Goal: Information Seeking & Learning: Learn about a topic

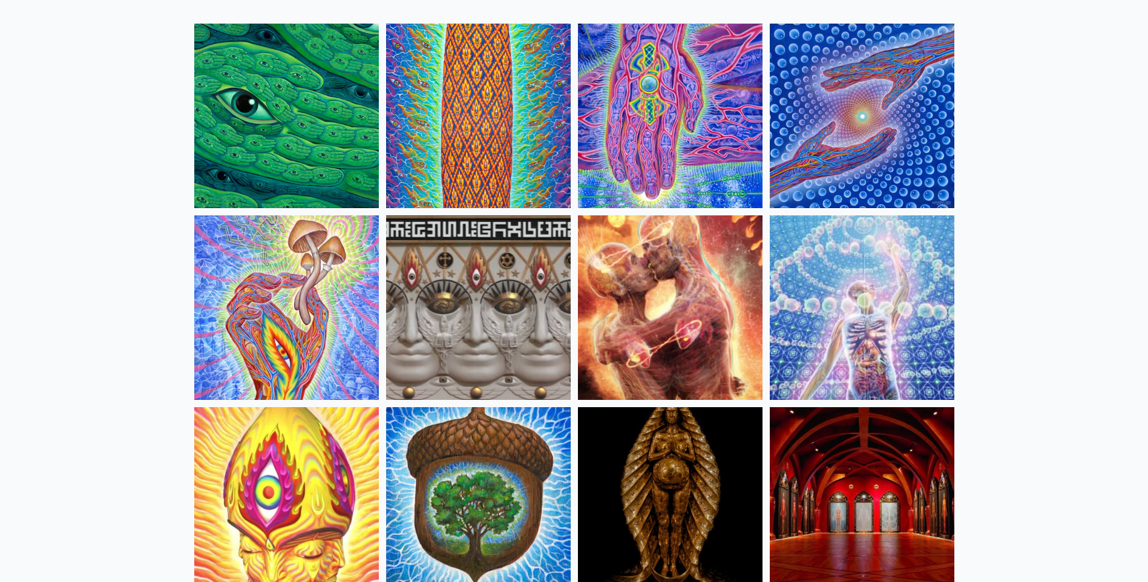
scroll to position [61, 0]
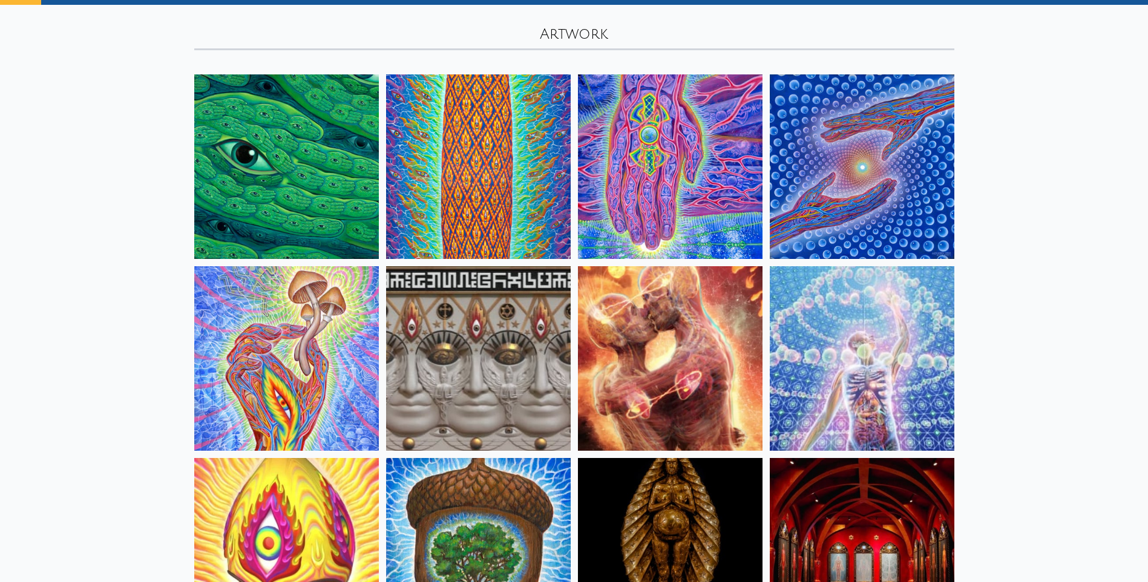
click at [248, 166] on img at bounding box center [286, 166] width 185 height 185
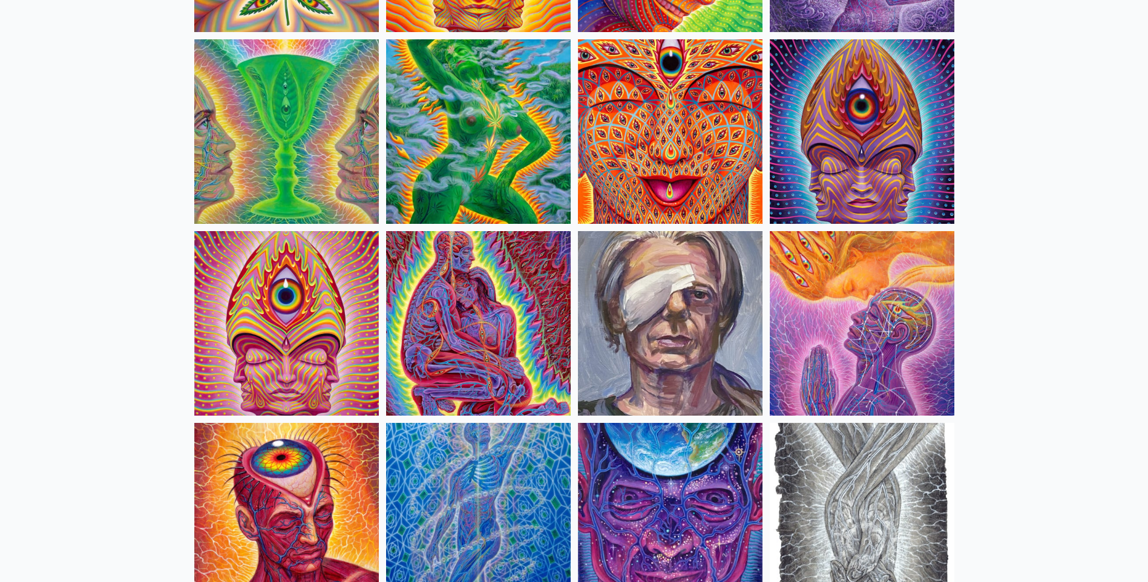
scroll to position [2543, 0]
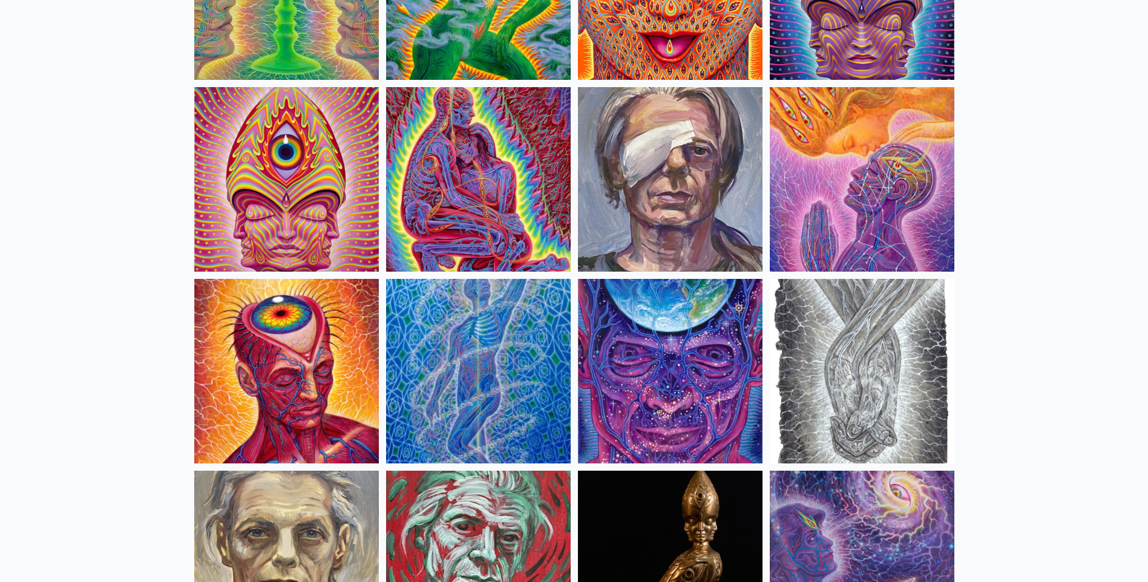
click at [289, 157] on img at bounding box center [286, 179] width 185 height 185
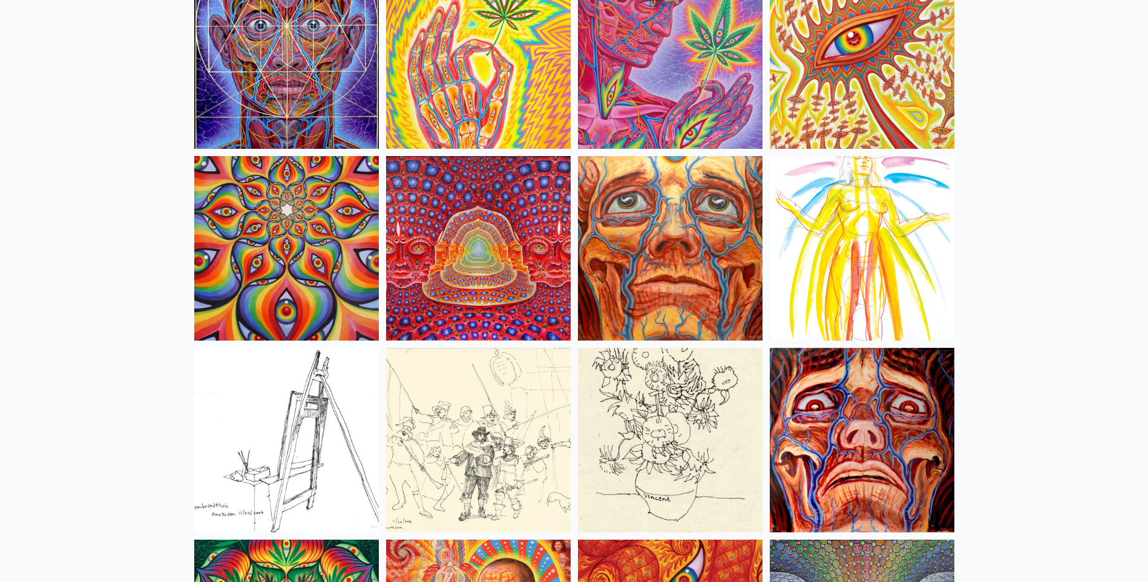
scroll to position [5267, 0]
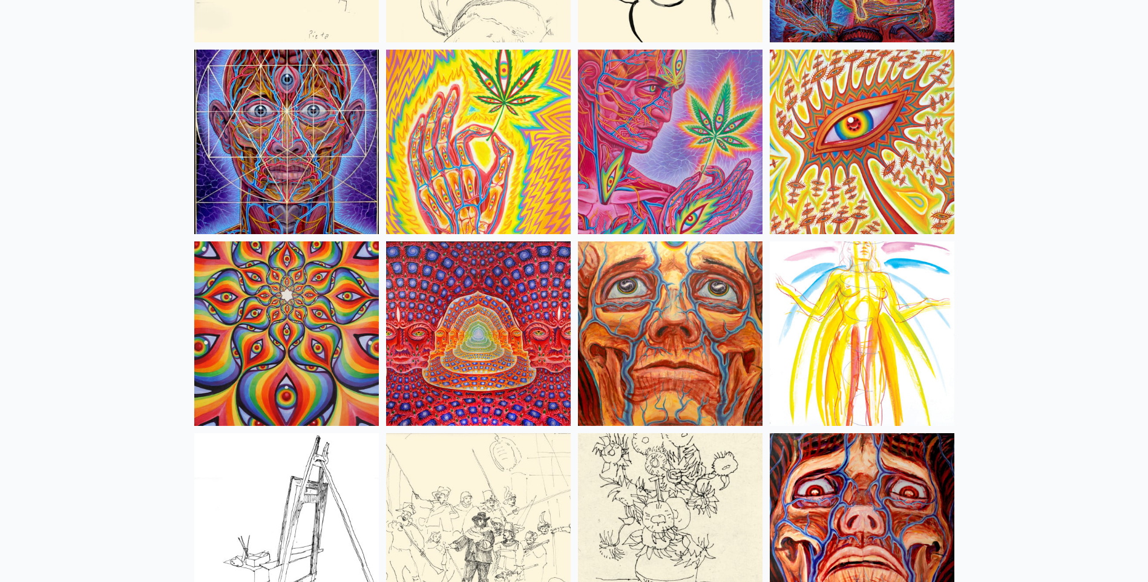
click at [521, 283] on img at bounding box center [478, 334] width 185 height 185
click at [477, 289] on img at bounding box center [478, 334] width 185 height 185
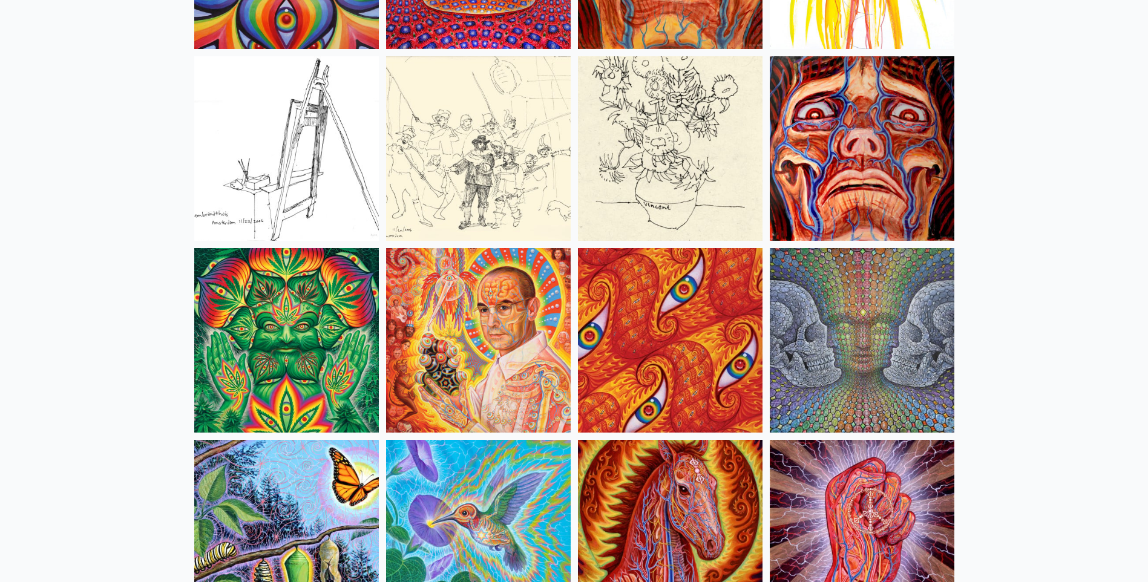
scroll to position [5751, 0]
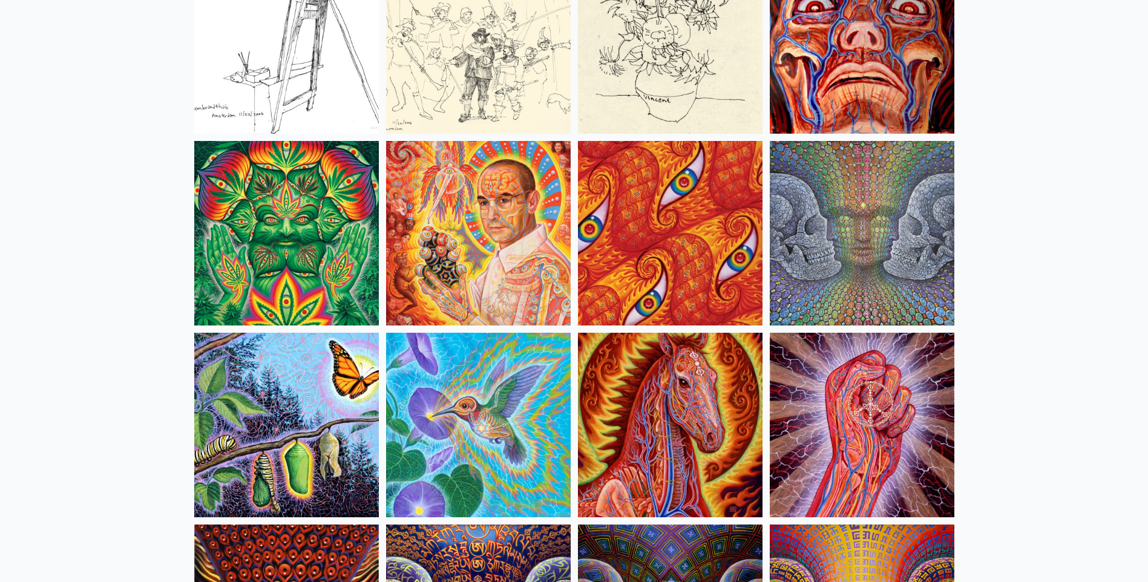
click at [264, 255] on img at bounding box center [286, 233] width 185 height 185
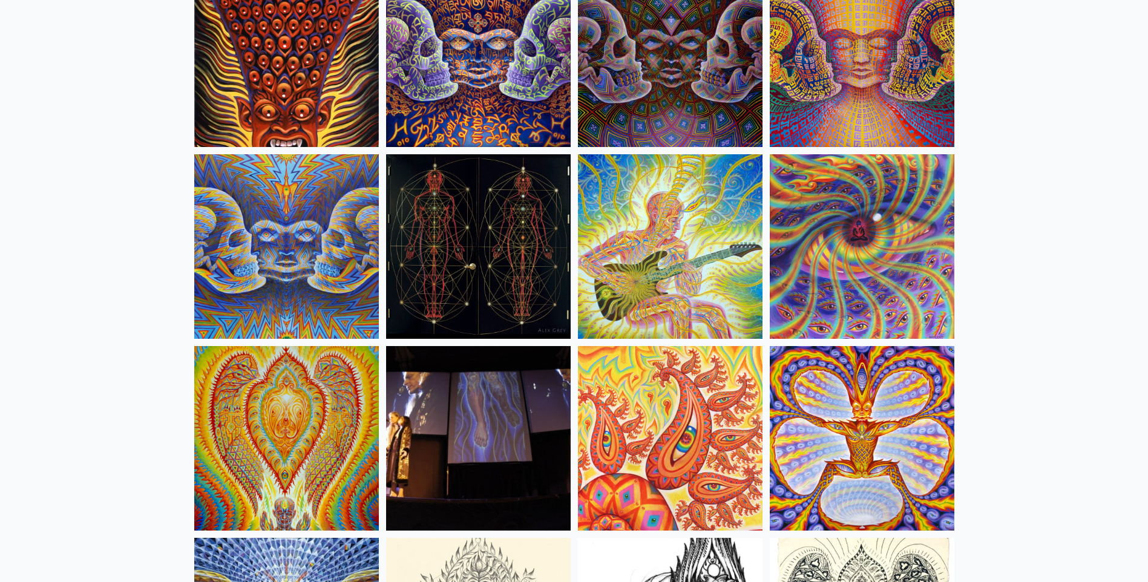
scroll to position [6417, 0]
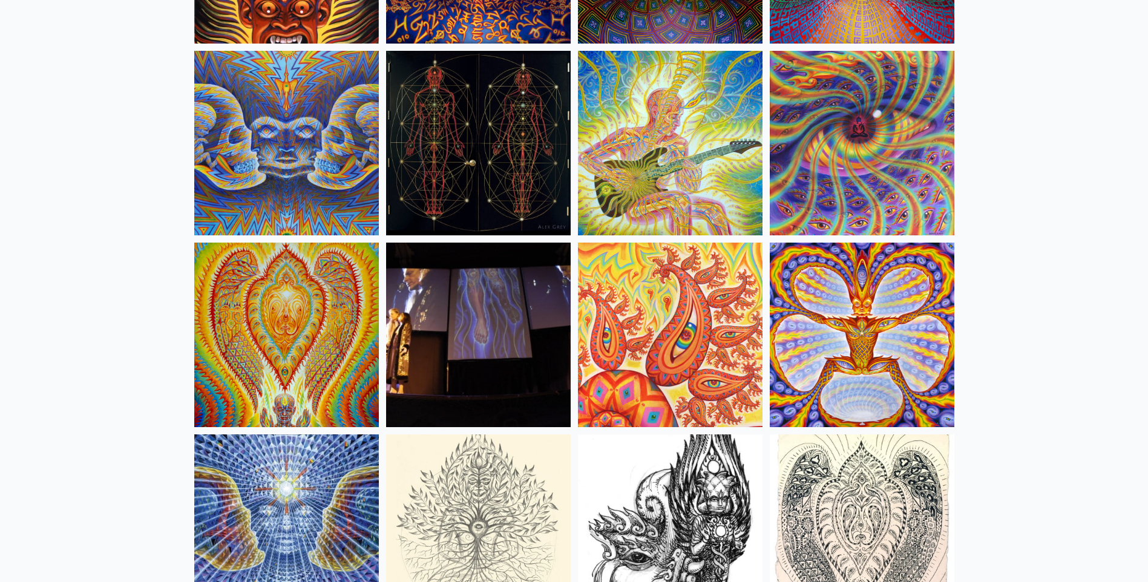
click at [325, 362] on img at bounding box center [286, 335] width 185 height 185
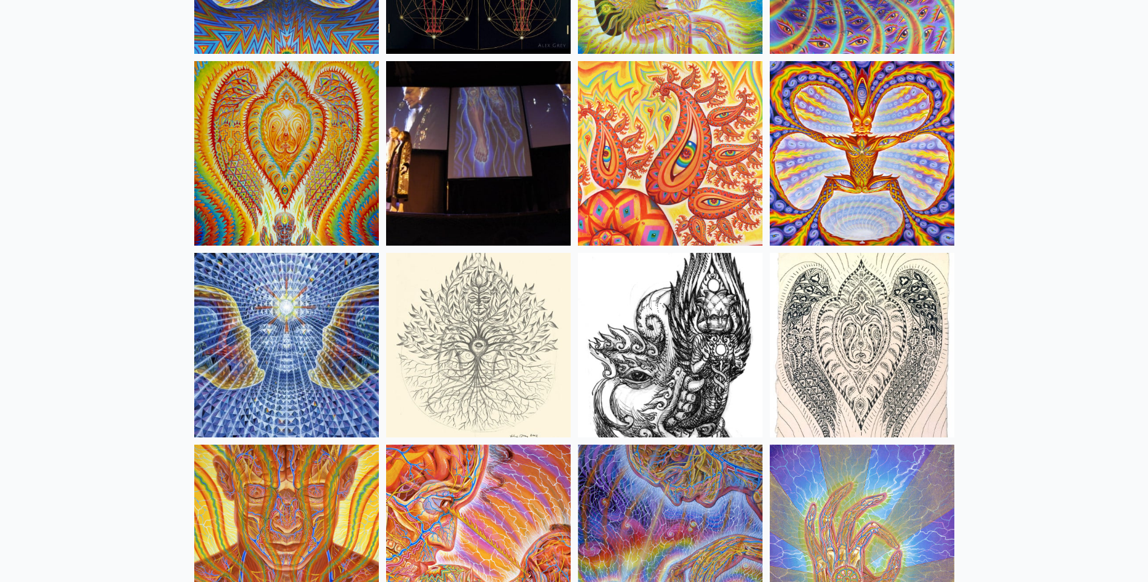
click at [303, 328] on img at bounding box center [286, 345] width 185 height 185
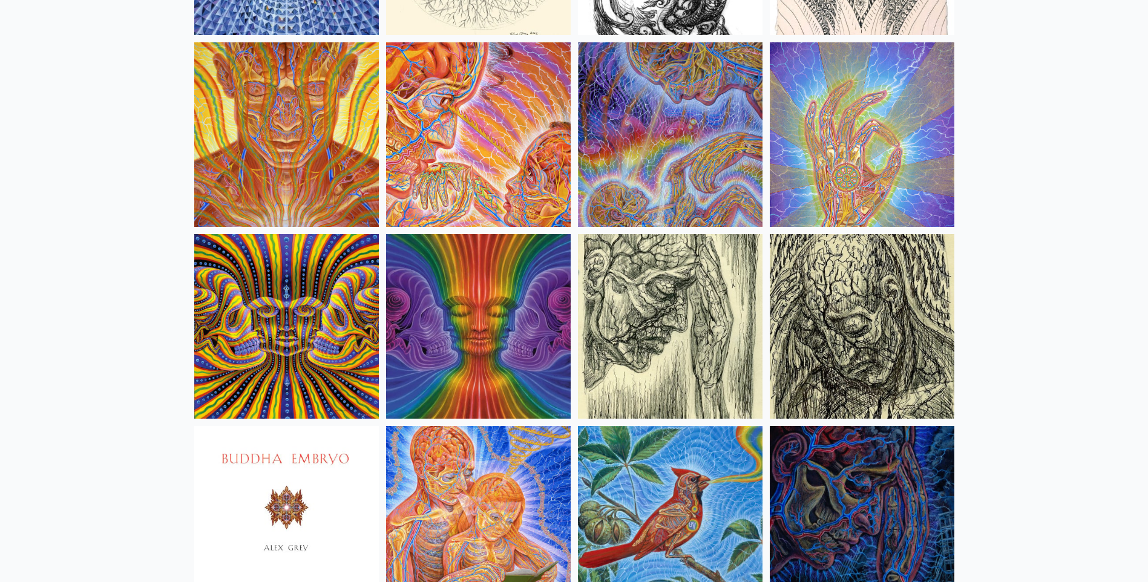
scroll to position [7023, 0]
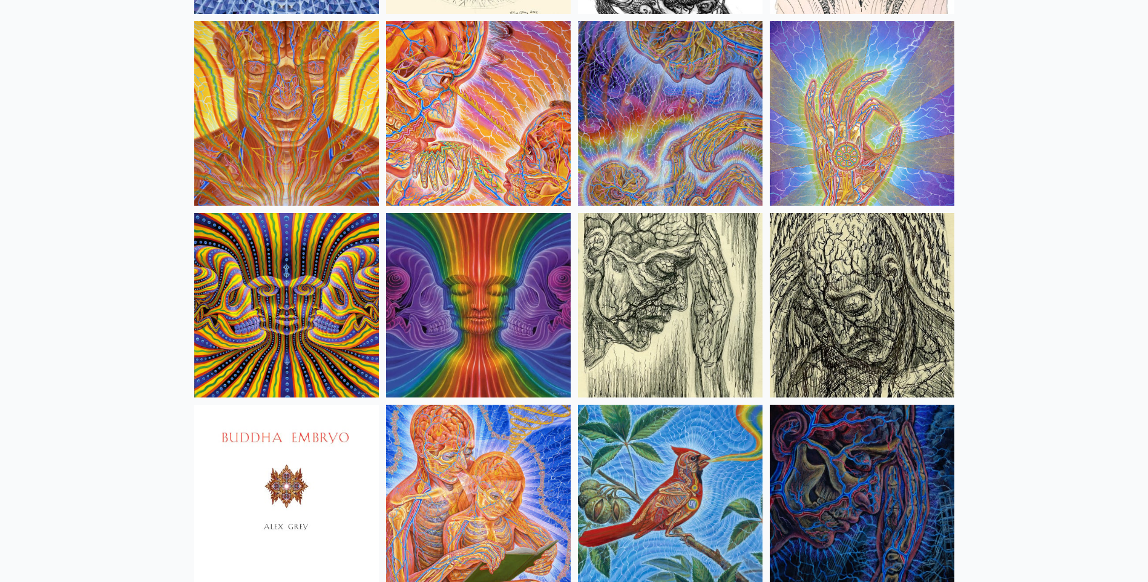
click at [318, 276] on img at bounding box center [286, 305] width 185 height 185
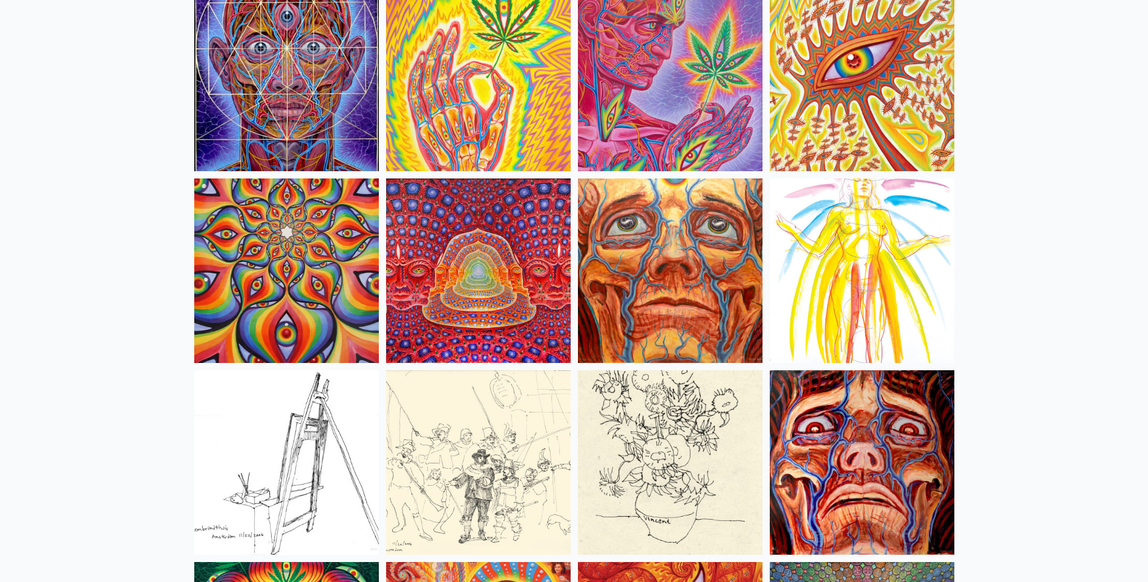
scroll to position [5327, 0]
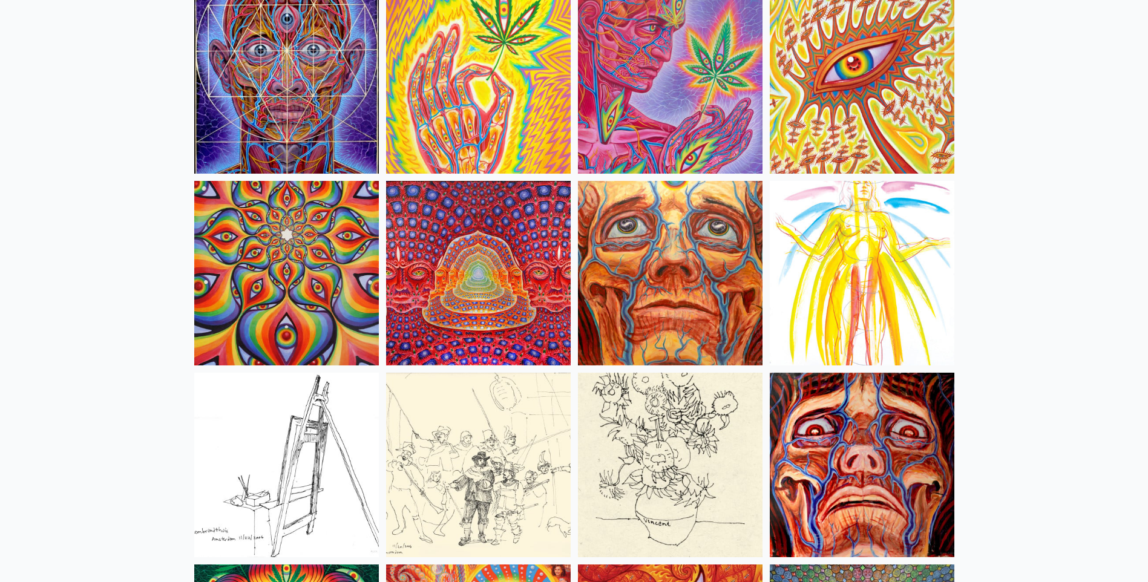
click at [220, 292] on img at bounding box center [286, 273] width 185 height 185
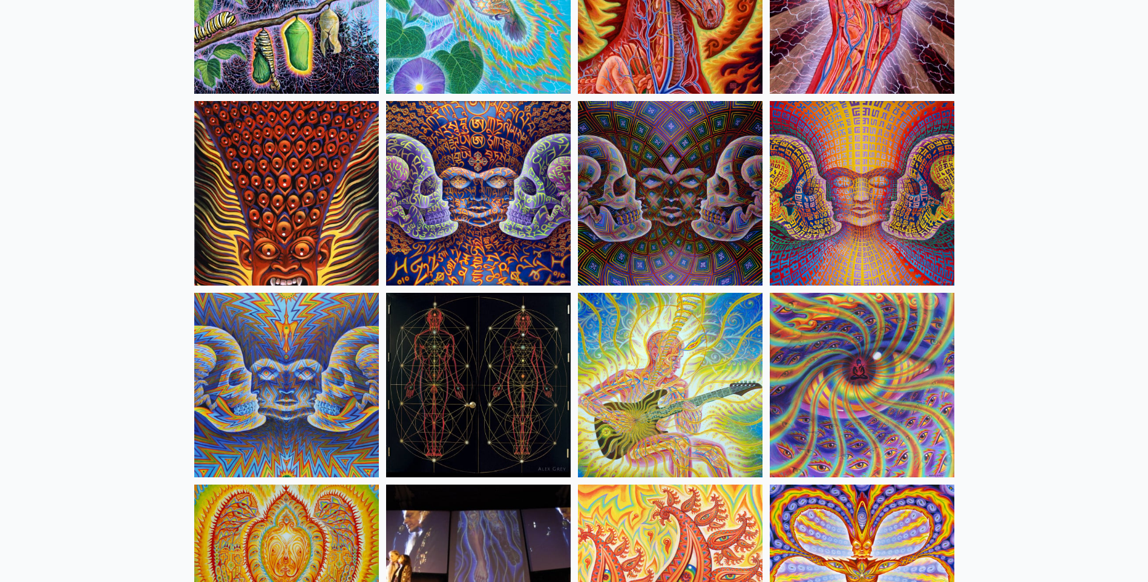
scroll to position [6296, 0]
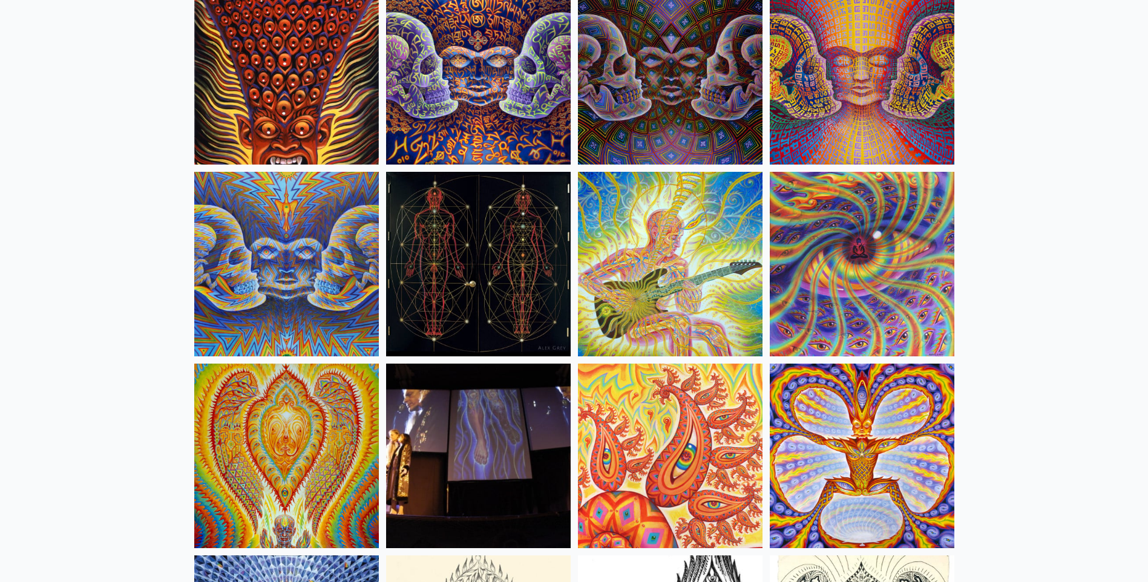
click at [262, 254] on img at bounding box center [286, 264] width 185 height 185
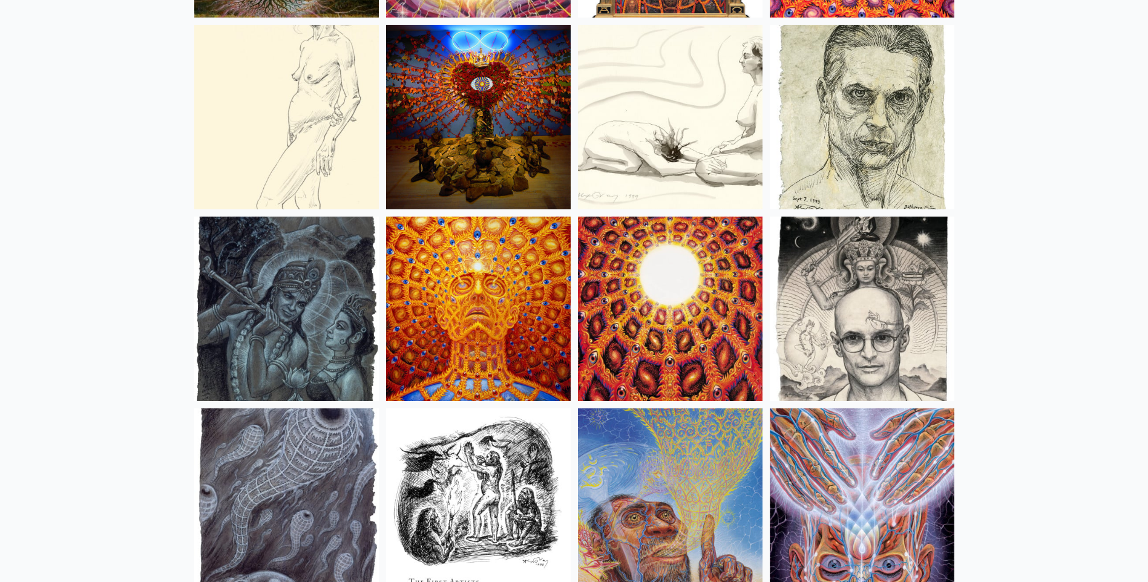
scroll to position [8536, 0]
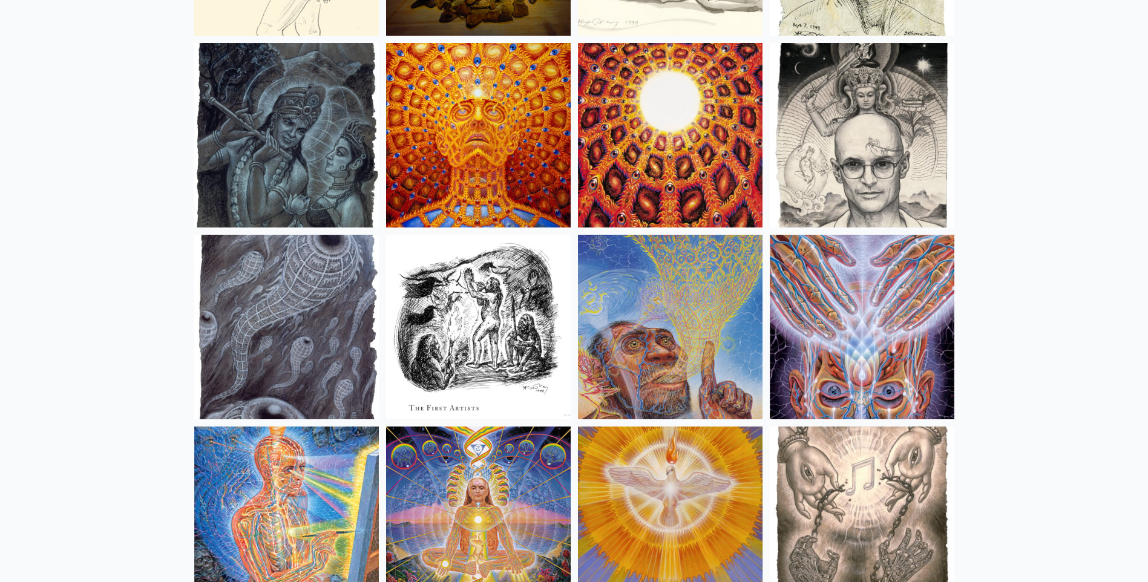
click at [415, 185] on img at bounding box center [478, 135] width 185 height 185
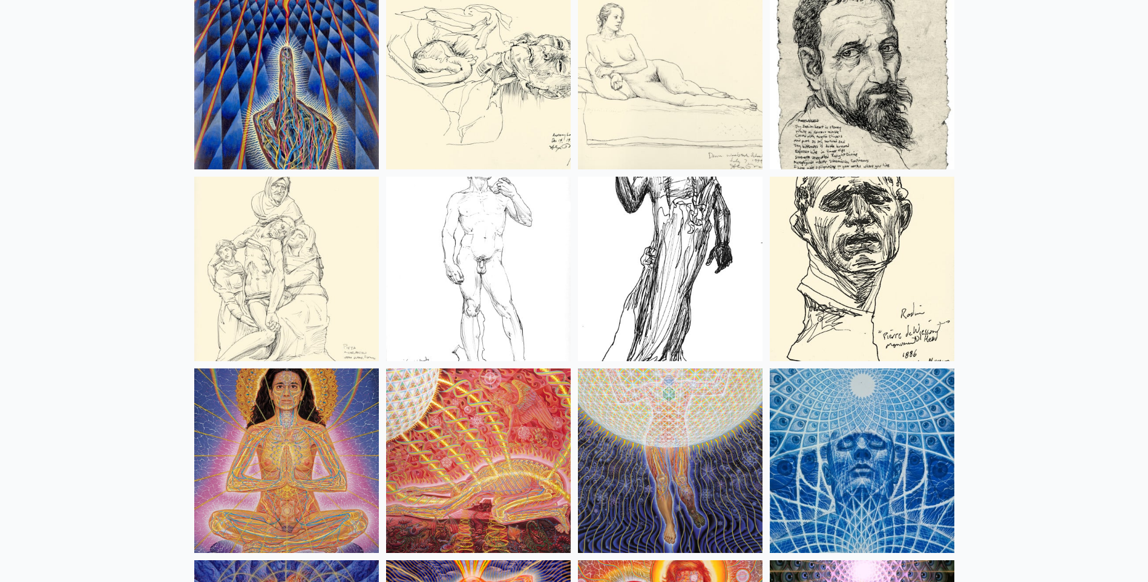
scroll to position [10594, 0]
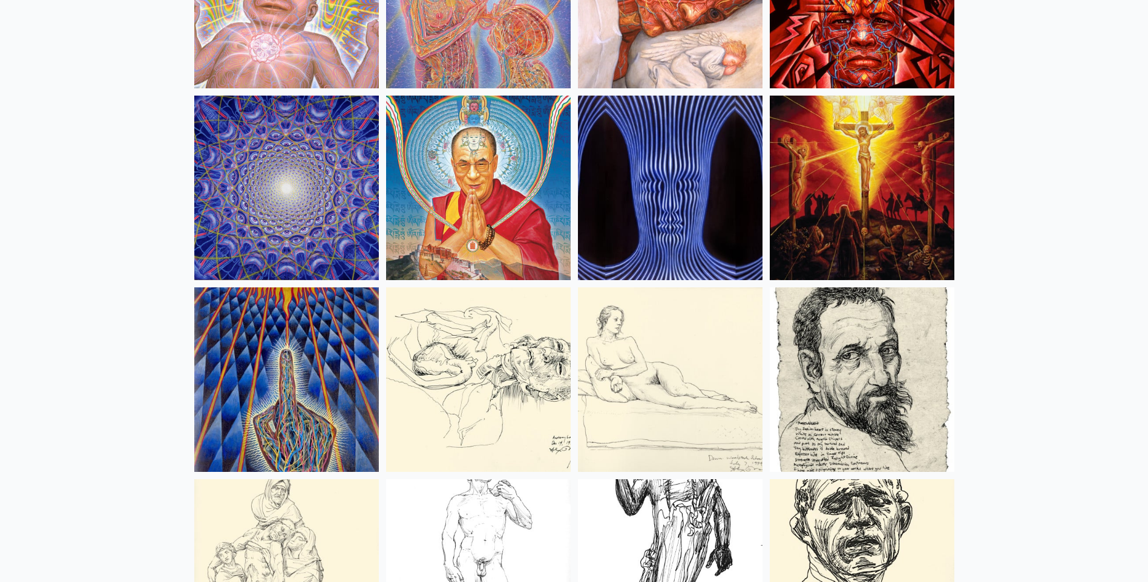
click at [269, 232] on img at bounding box center [286, 188] width 185 height 185
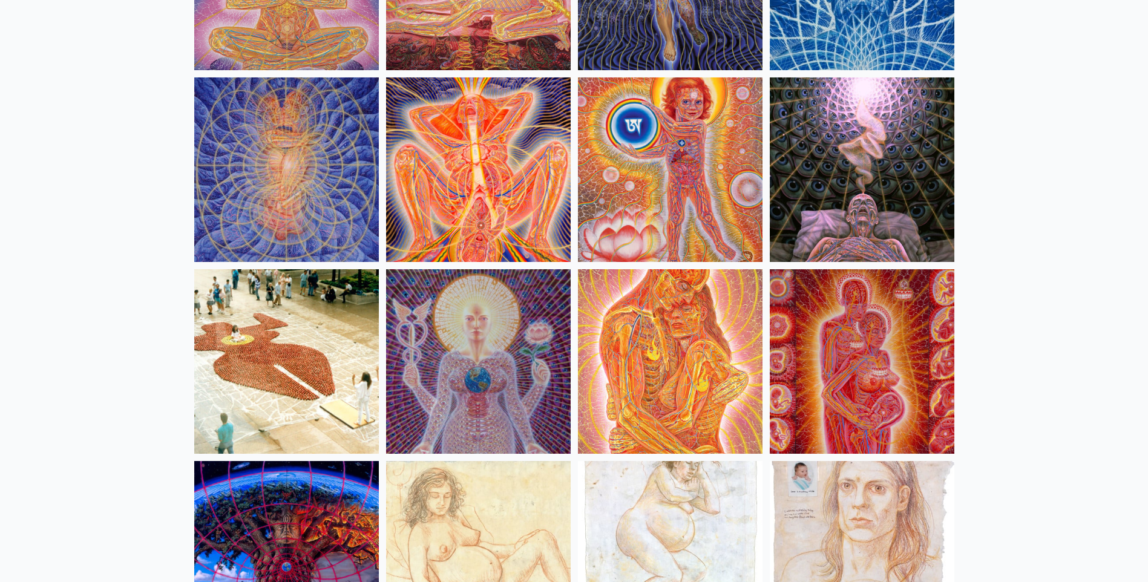
scroll to position [11381, 0]
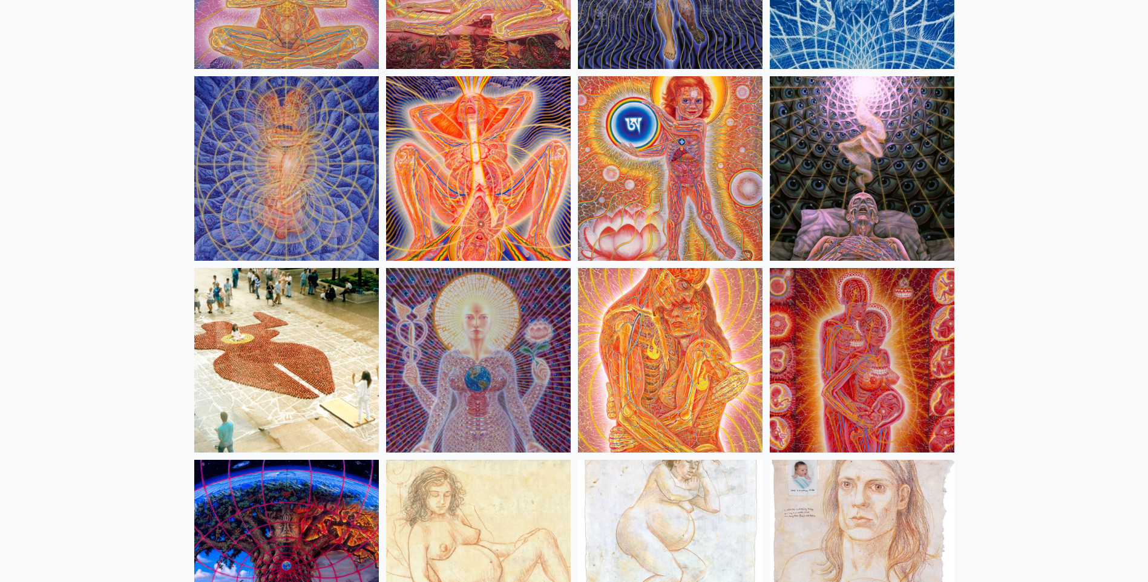
click at [898, 191] on img at bounding box center [862, 168] width 185 height 185
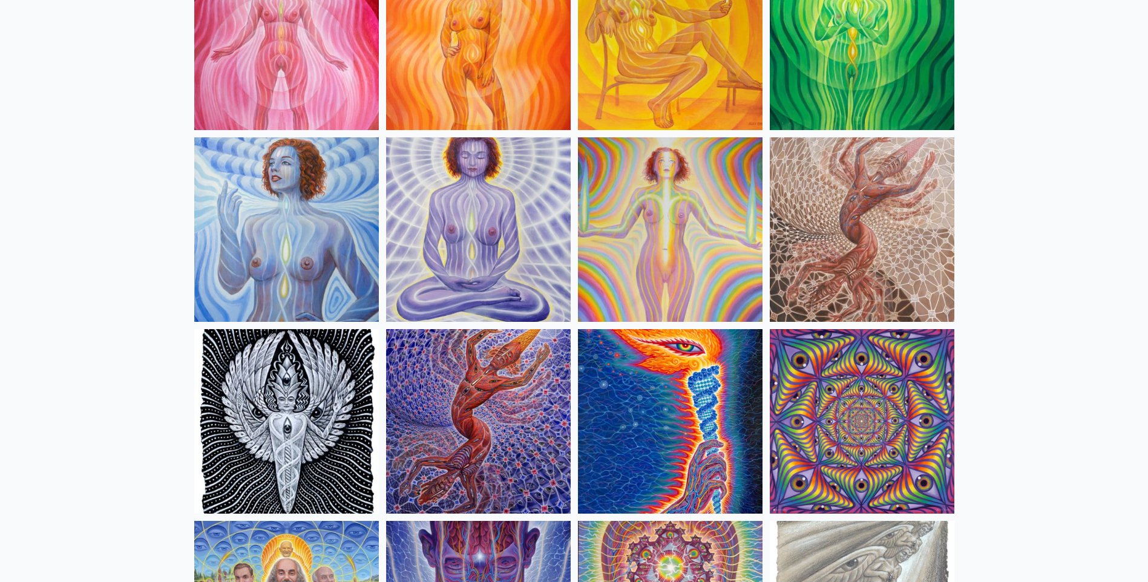
scroll to position [0, 0]
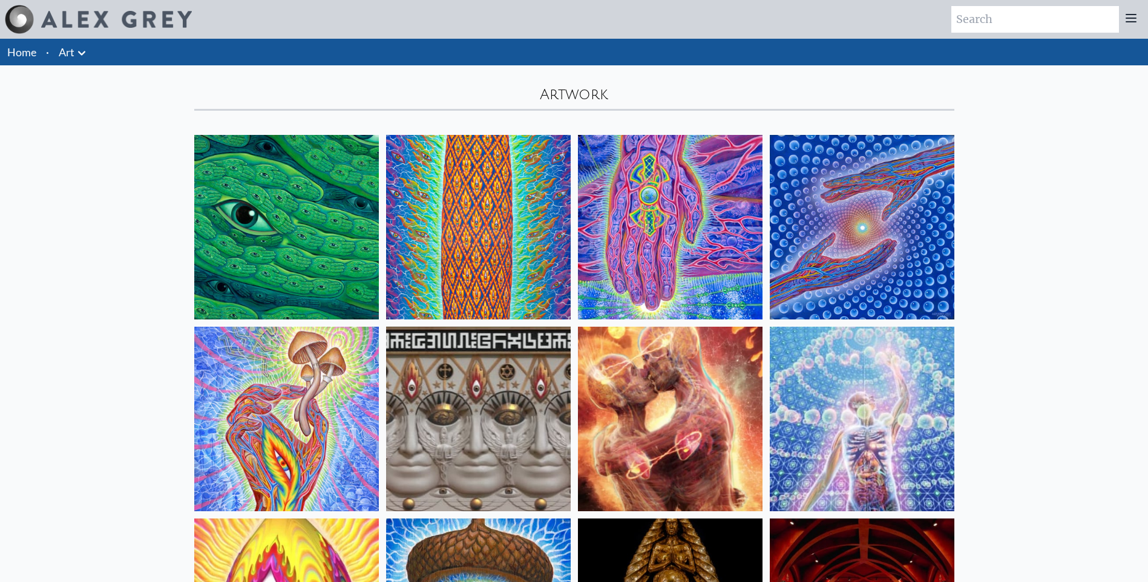
click at [80, 56] on icon at bounding box center [81, 53] width 15 height 15
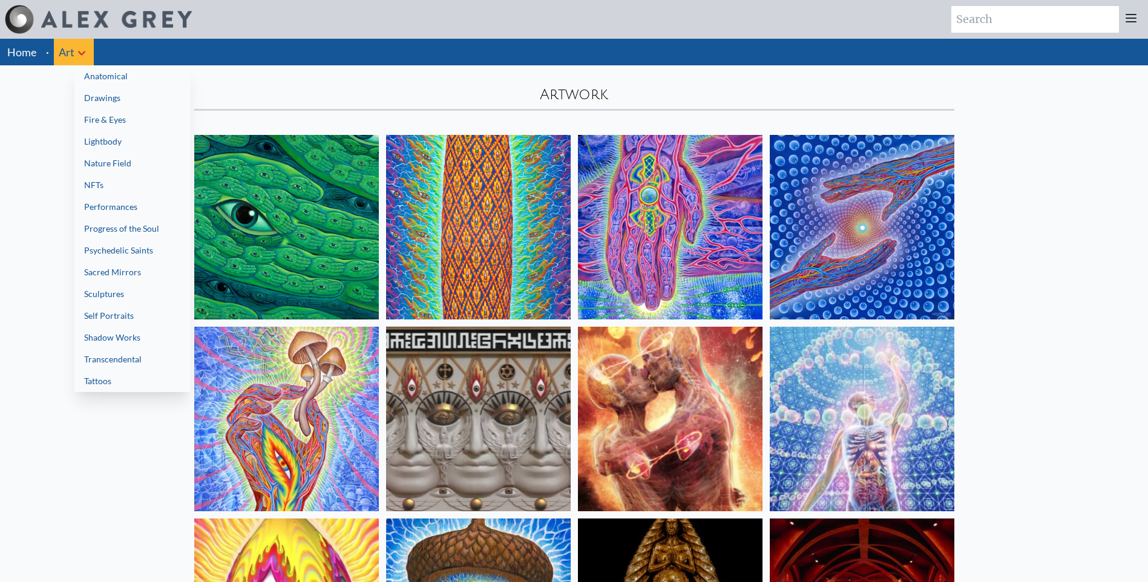
click at [94, 96] on link "Drawings" at bounding box center [132, 98] width 116 height 22
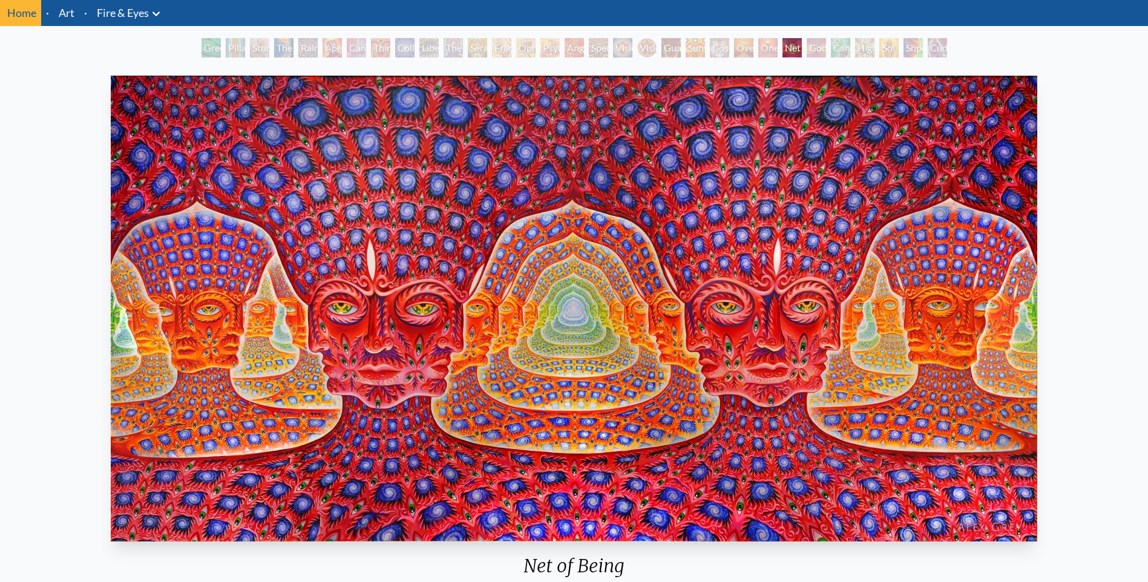
scroll to position [61, 0]
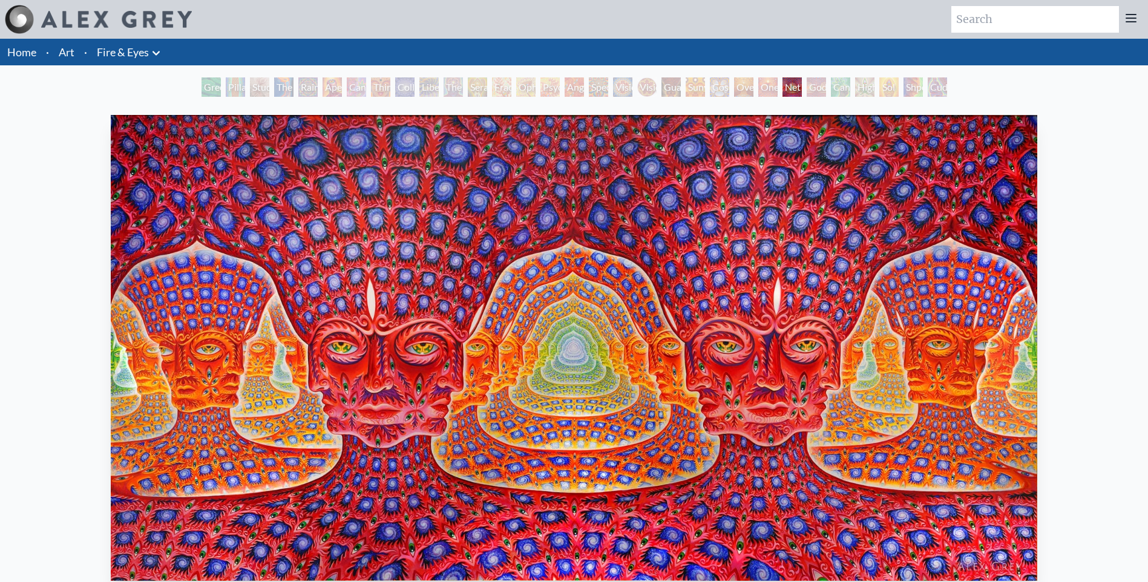
scroll to position [121, 0]
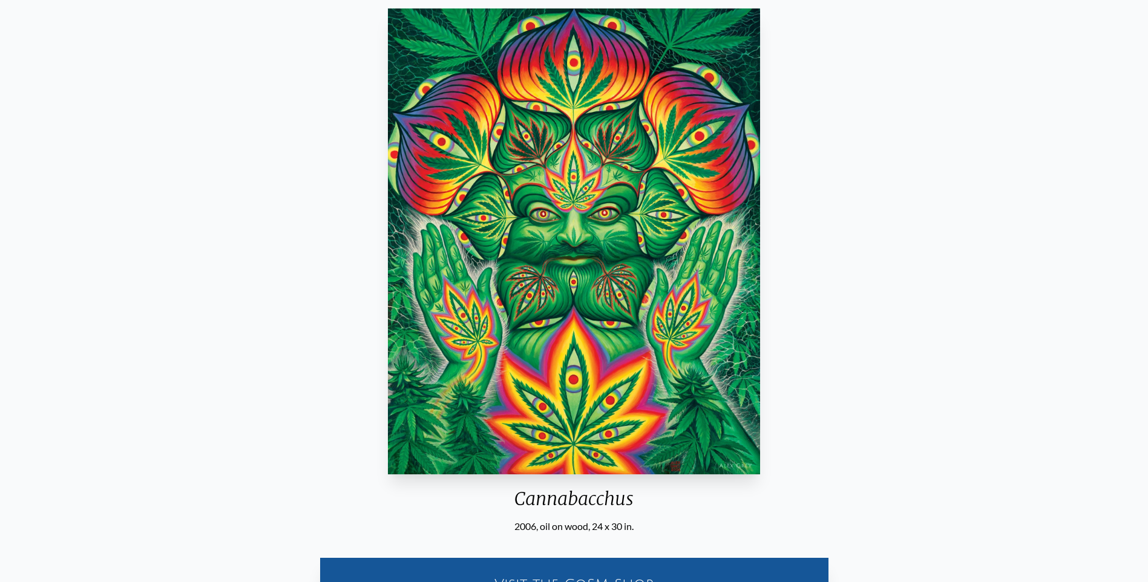
scroll to position [46, 0]
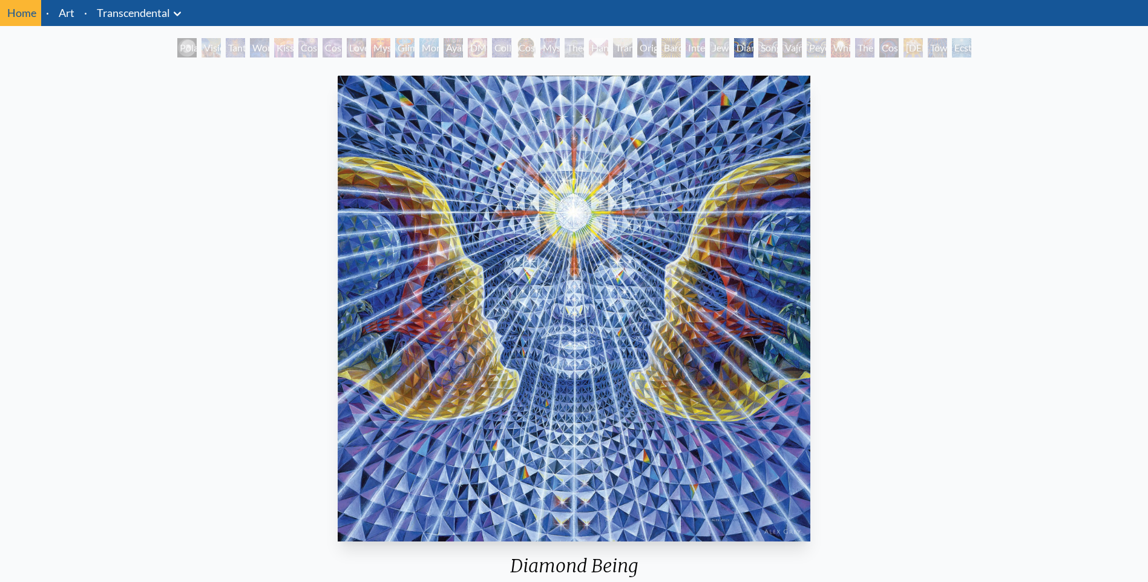
scroll to position [61, 0]
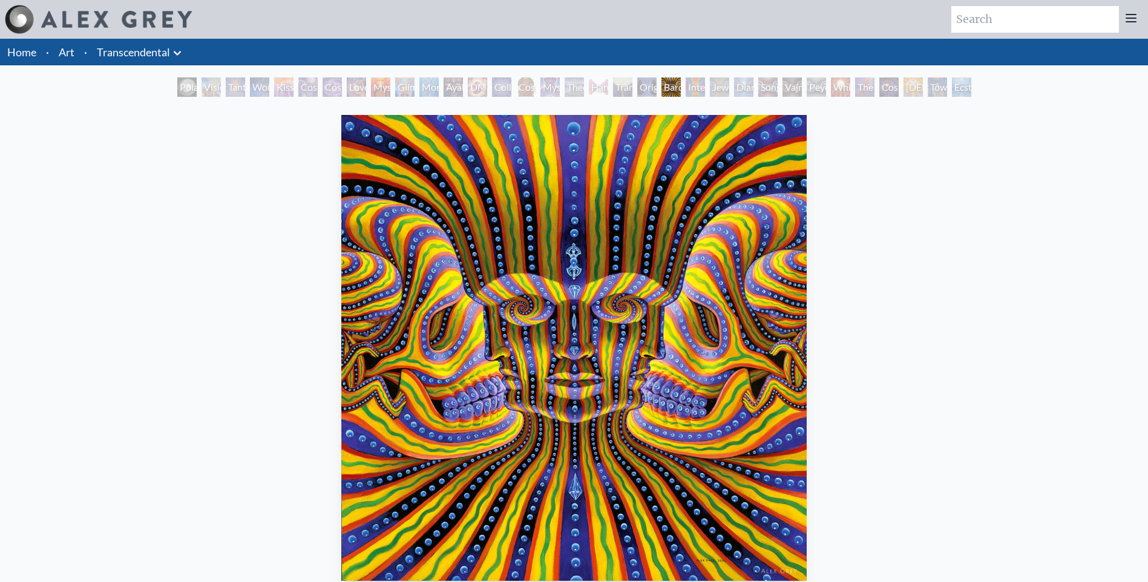
scroll to position [61, 0]
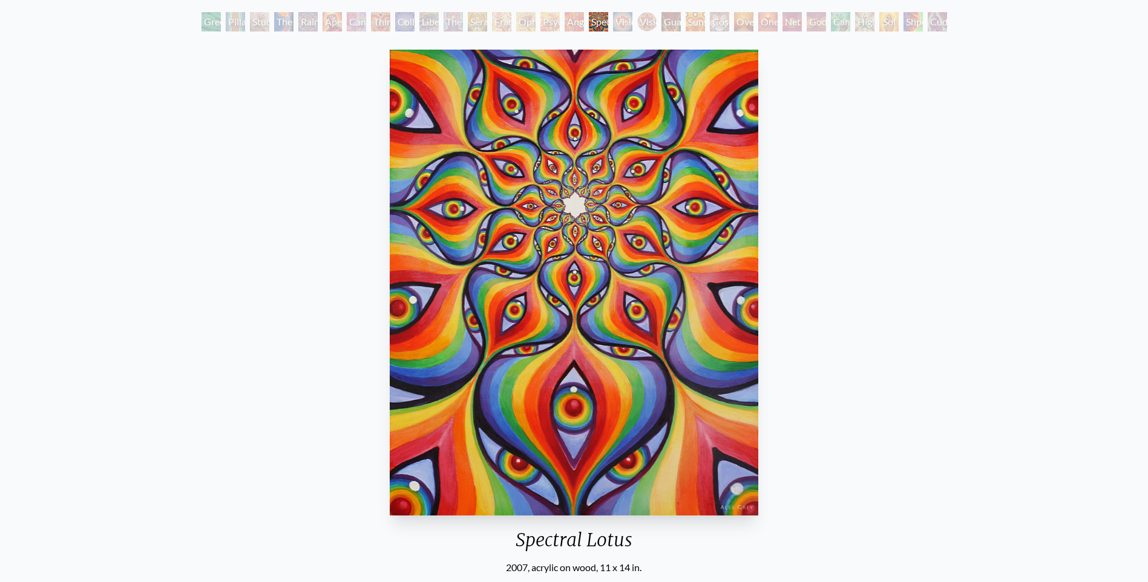
scroll to position [242, 0]
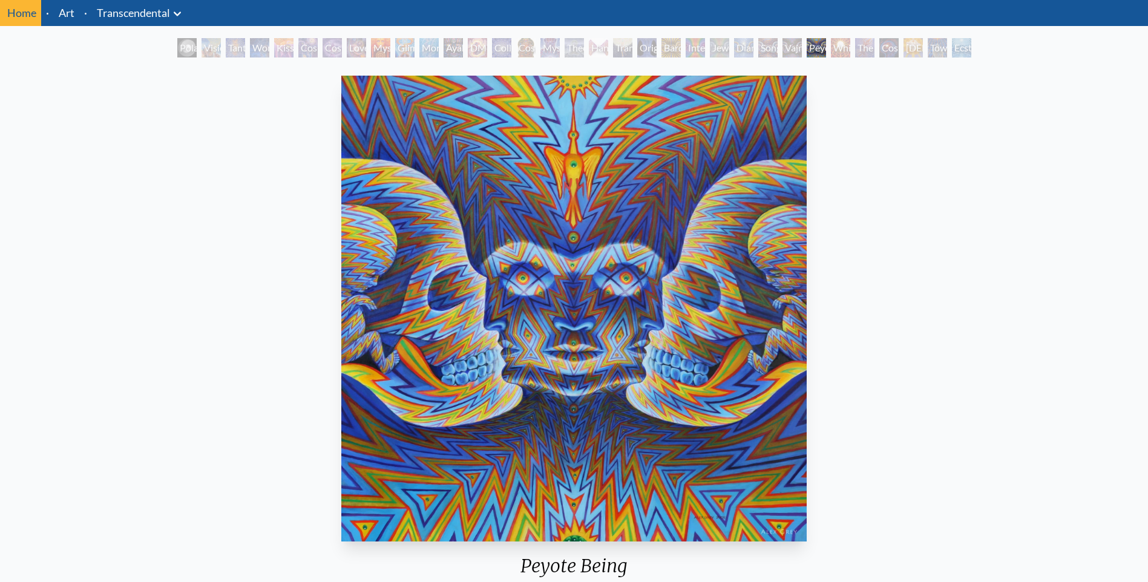
scroll to position [61, 0]
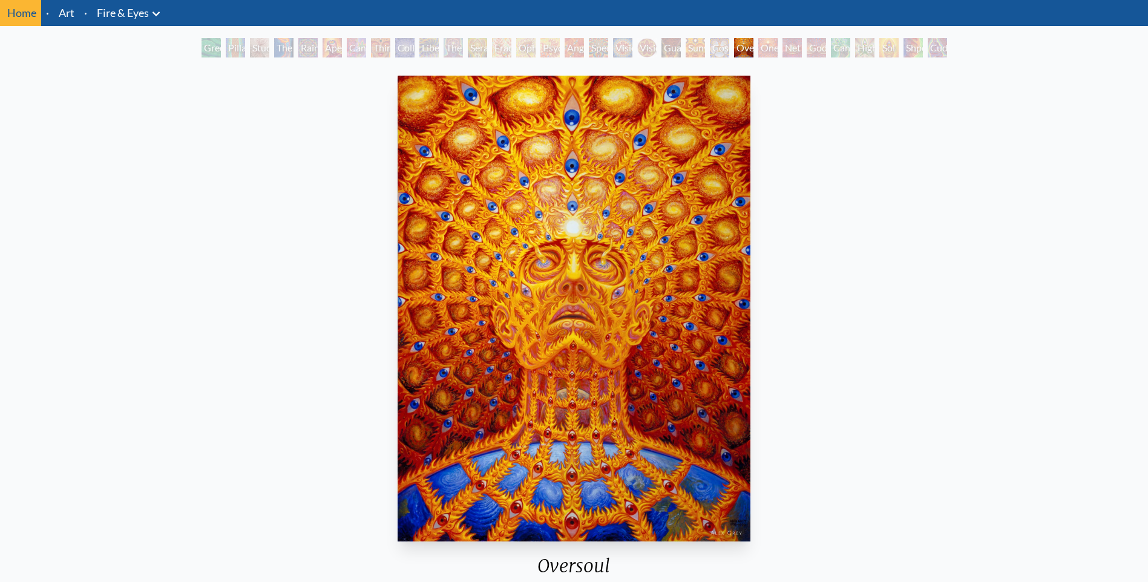
scroll to position [61, 0]
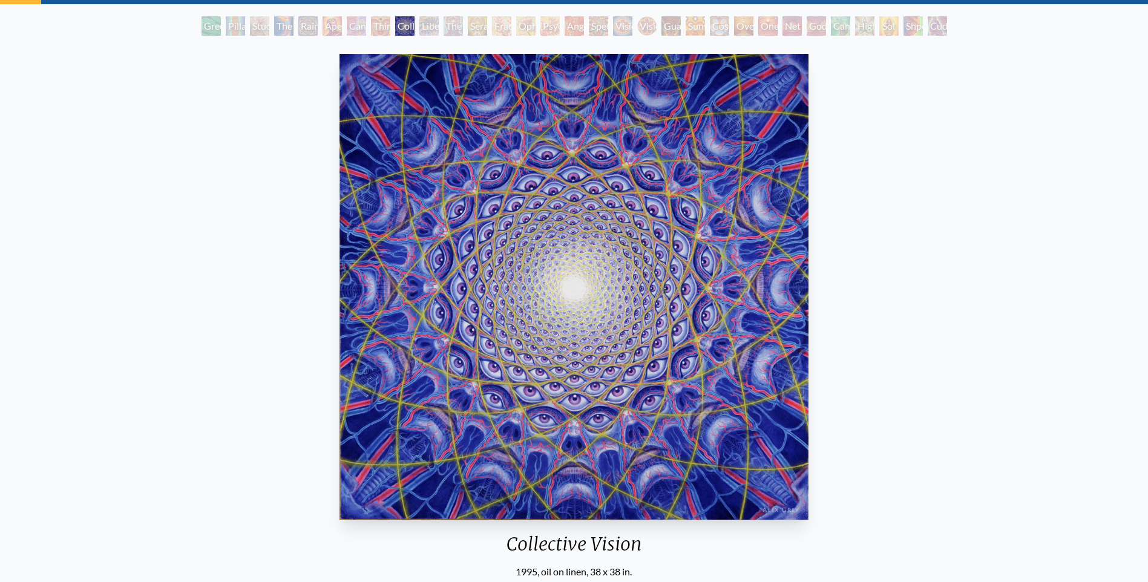
scroll to position [61, 0]
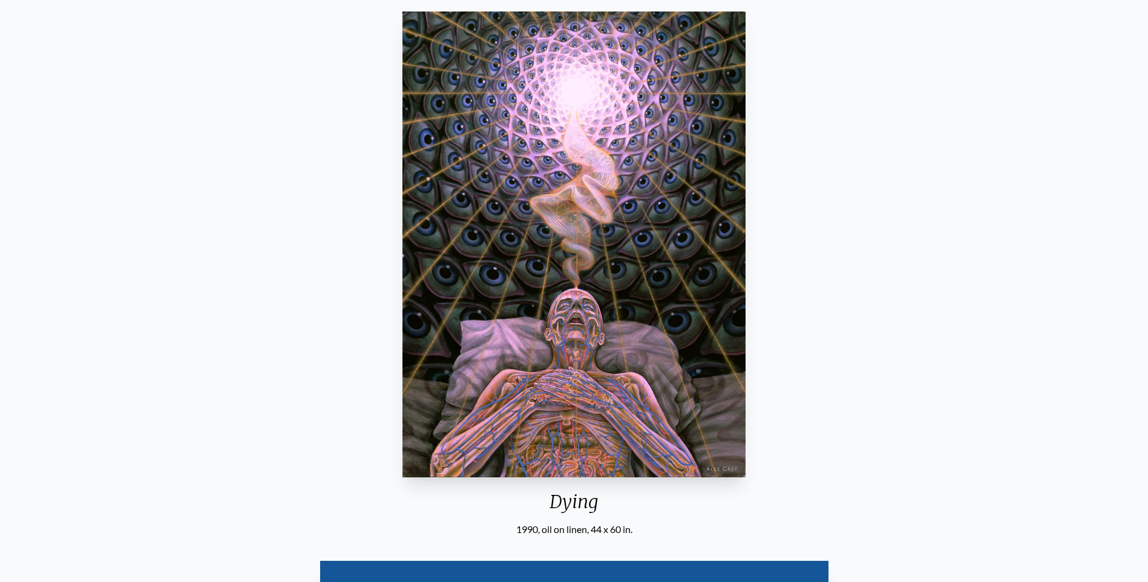
scroll to position [182, 0]
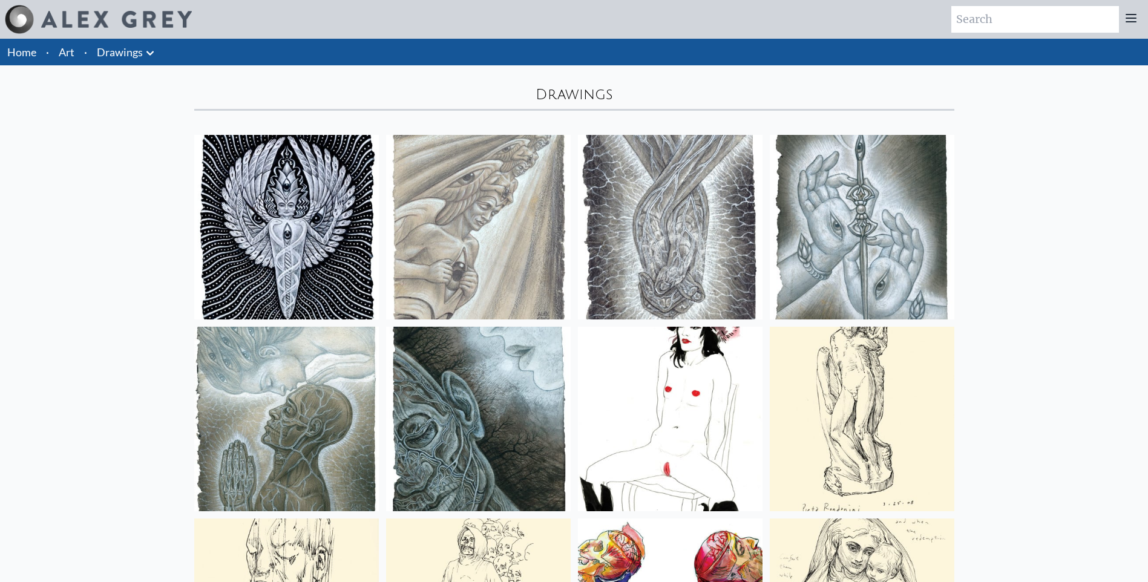
click at [147, 51] on icon at bounding box center [150, 53] width 7 height 4
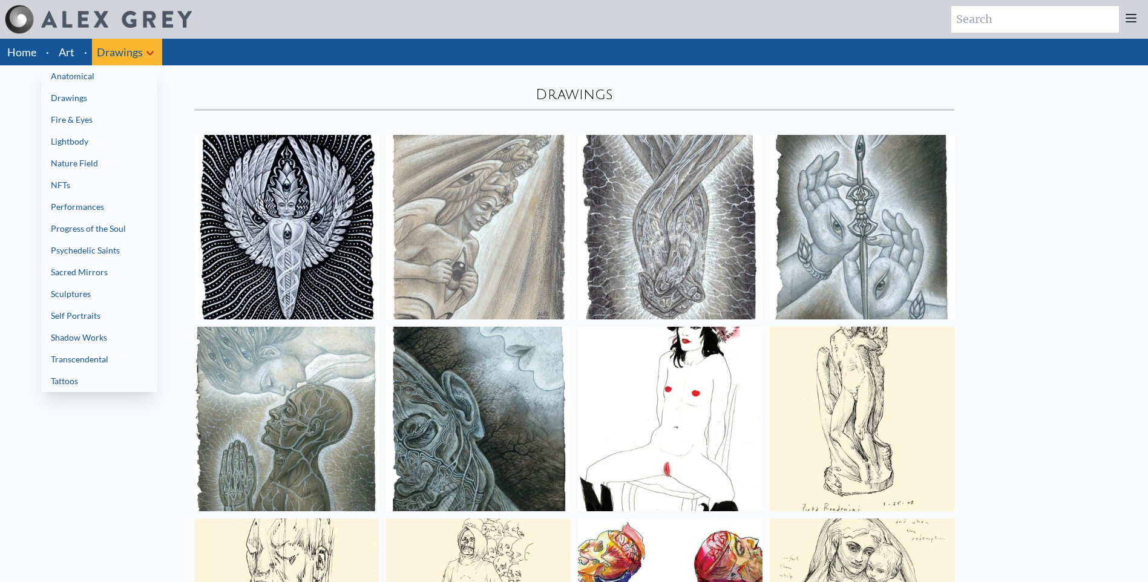
click at [88, 265] on link "Sacred Mirrors" at bounding box center [99, 273] width 116 height 22
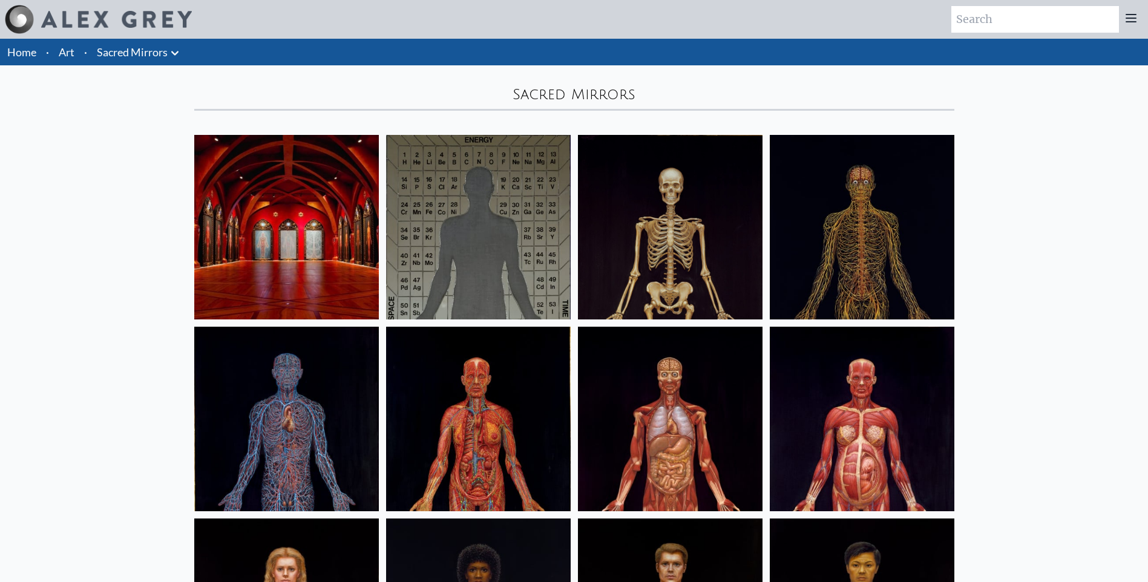
click at [154, 61] on li "Sacred Mirrors Anatomical Drawings" at bounding box center [139, 52] width 95 height 27
click at [166, 59] on link "Sacred Mirrors" at bounding box center [132, 52] width 71 height 17
click at [176, 54] on icon at bounding box center [174, 53] width 7 height 4
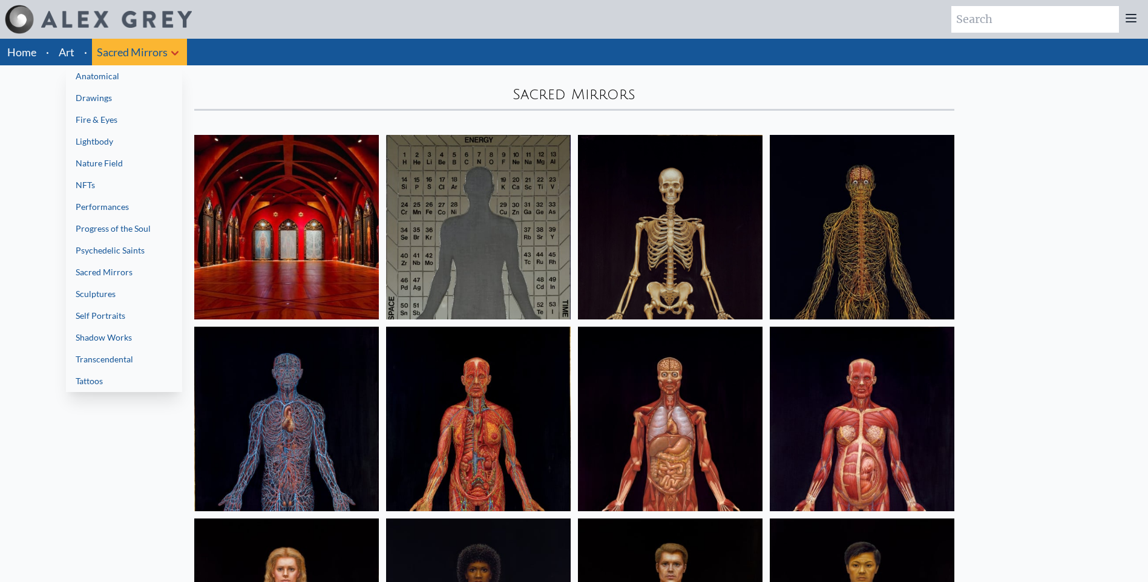
click at [91, 69] on link "Anatomical" at bounding box center [124, 76] width 116 height 22
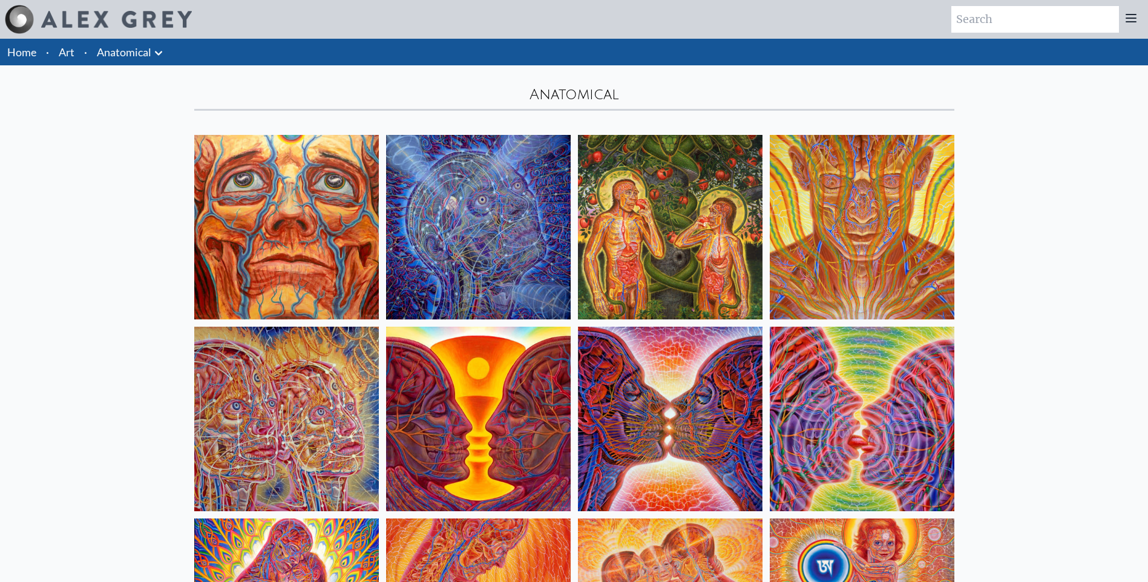
click at [148, 48] on link "Anatomical" at bounding box center [124, 52] width 54 height 17
click at [157, 47] on icon at bounding box center [158, 53] width 15 height 15
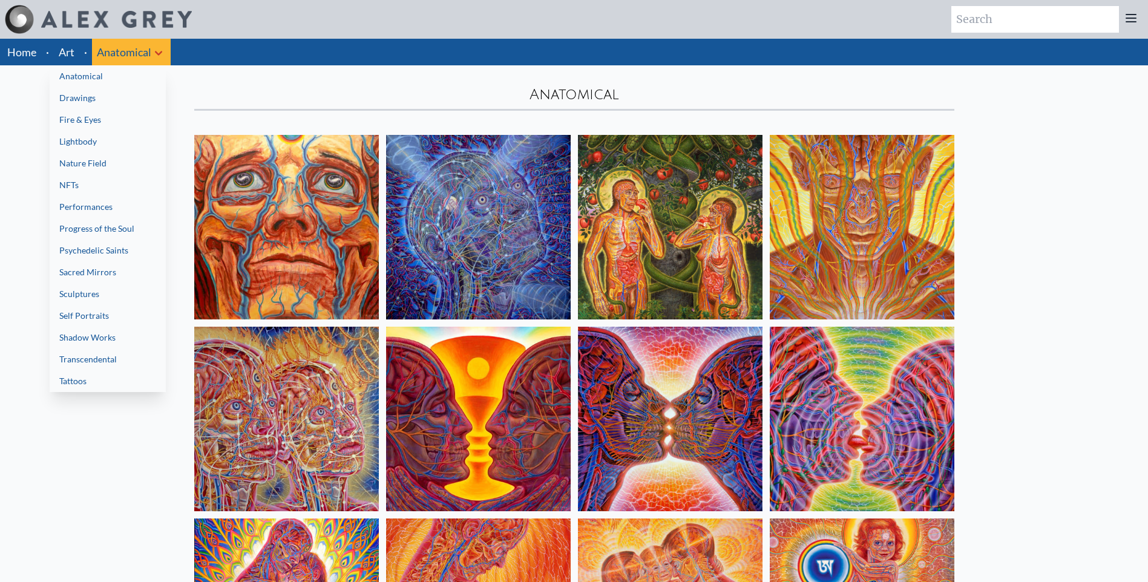
click at [64, 162] on link "Nature Field" at bounding box center [108, 164] width 116 height 22
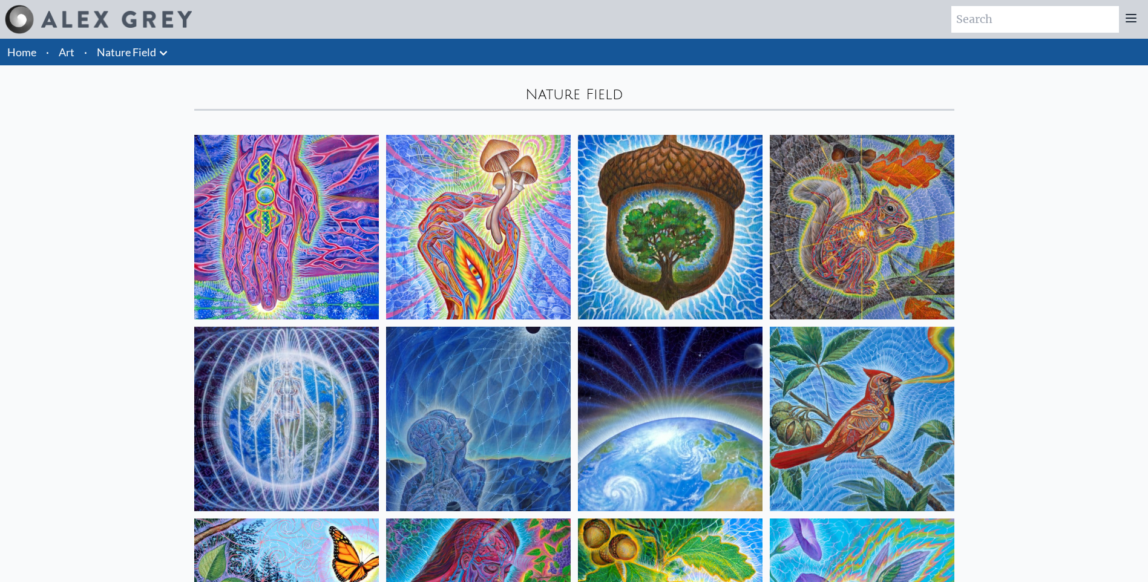
click at [162, 51] on icon at bounding box center [163, 53] width 15 height 15
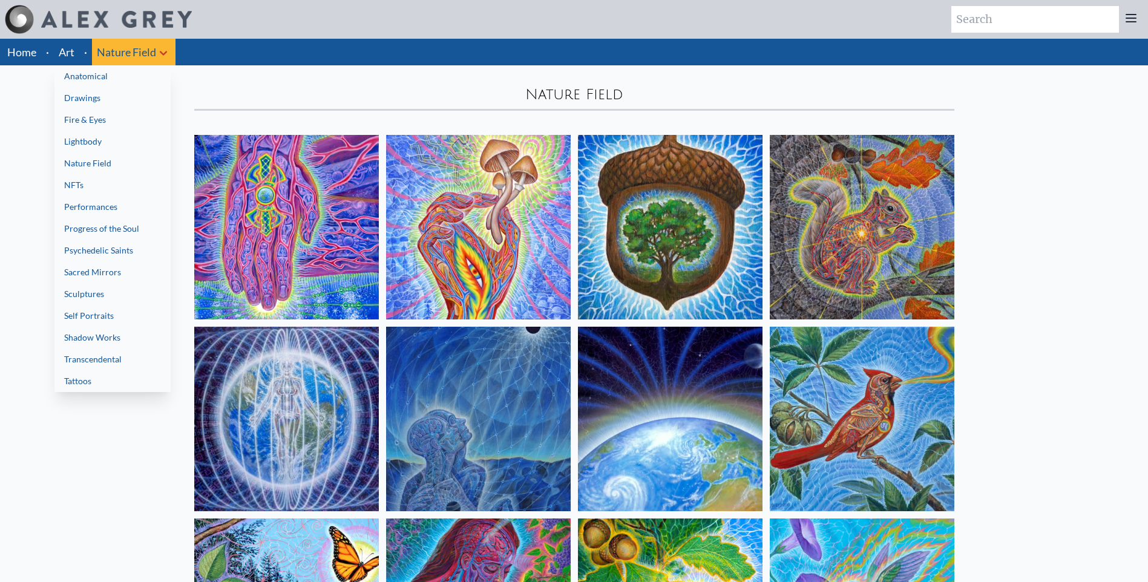
click at [109, 54] on div at bounding box center [574, 291] width 1148 height 582
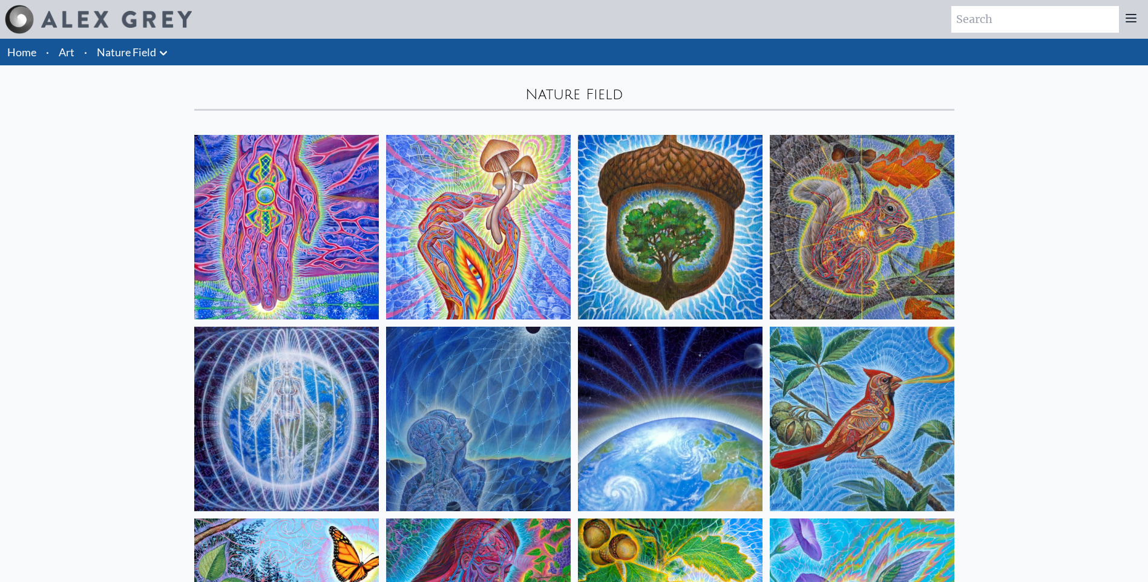
click at [107, 55] on link "Nature Field" at bounding box center [126, 52] width 59 height 17
click at [15, 54] on link "Home" at bounding box center [21, 51] width 29 height 13
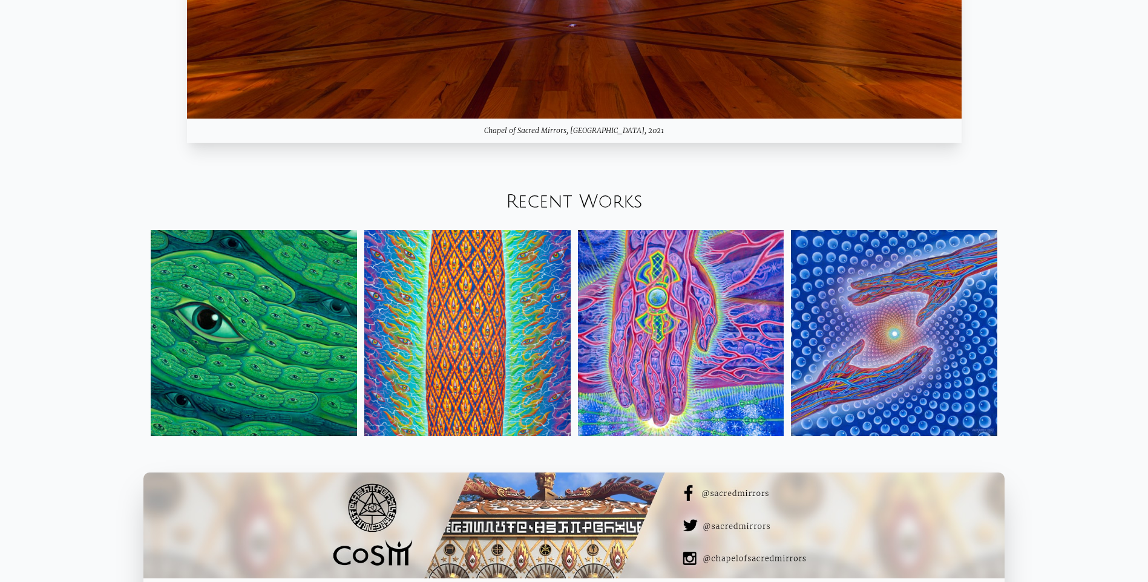
scroll to position [1756, 0]
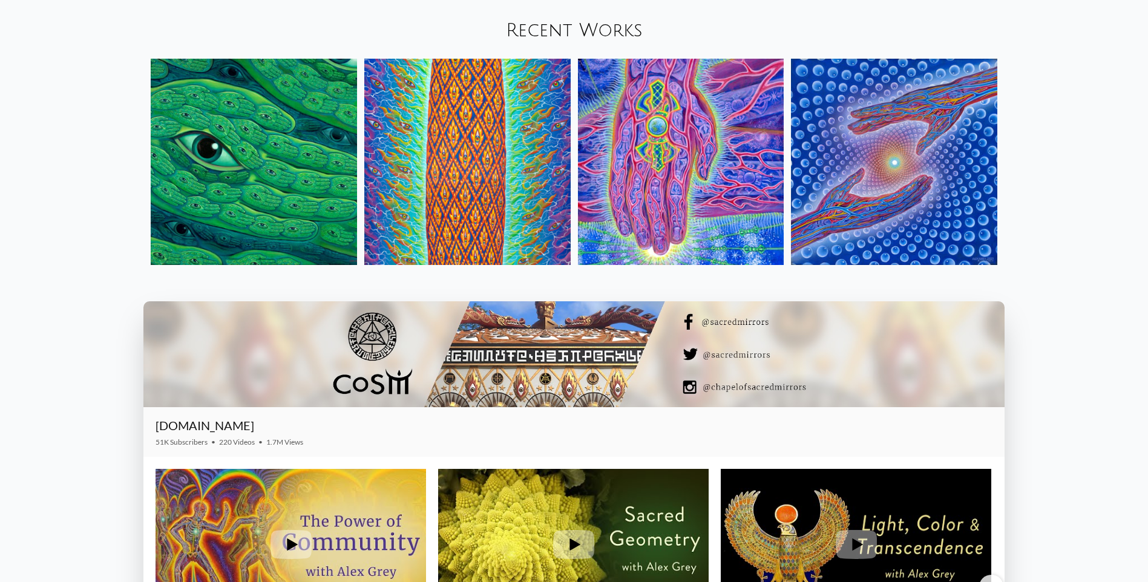
click at [593, 34] on link "Recent Works" at bounding box center [574, 31] width 137 height 20
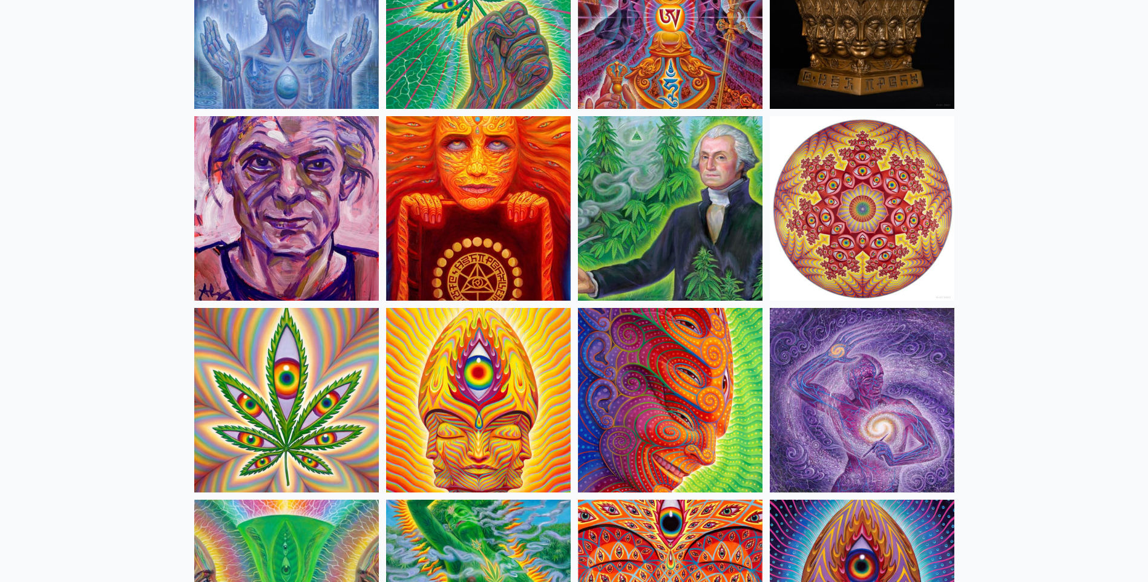
scroll to position [2119, 0]
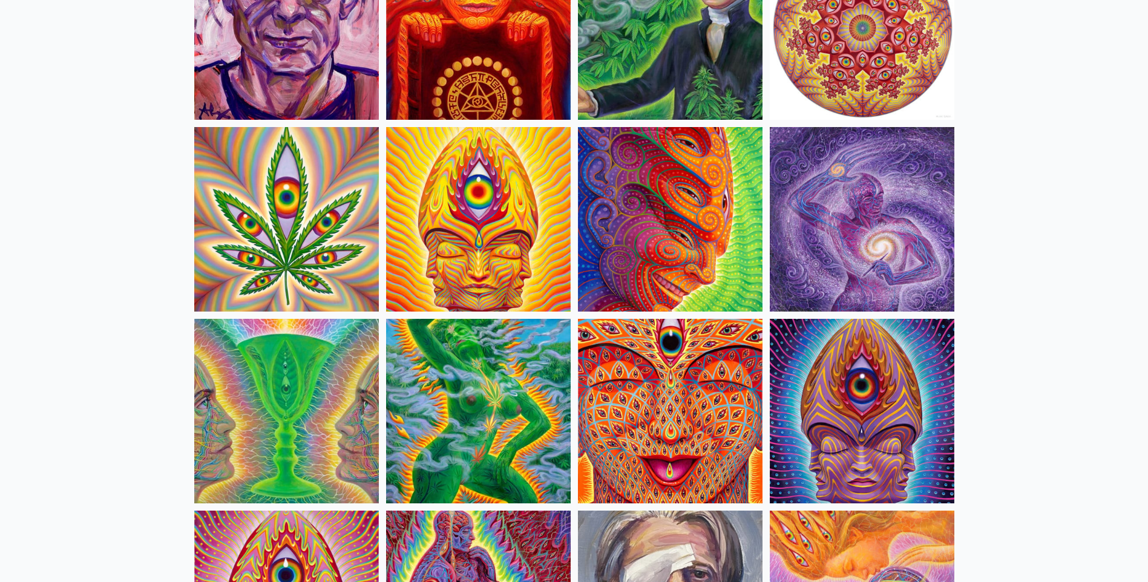
click at [677, 418] on img at bounding box center [670, 411] width 185 height 185
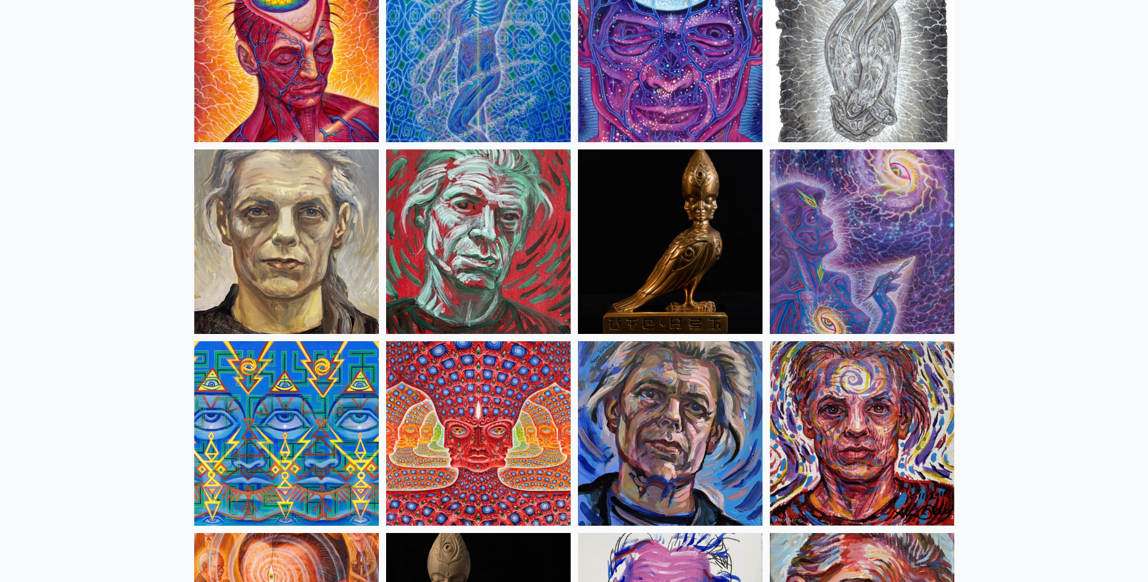
scroll to position [2966, 0]
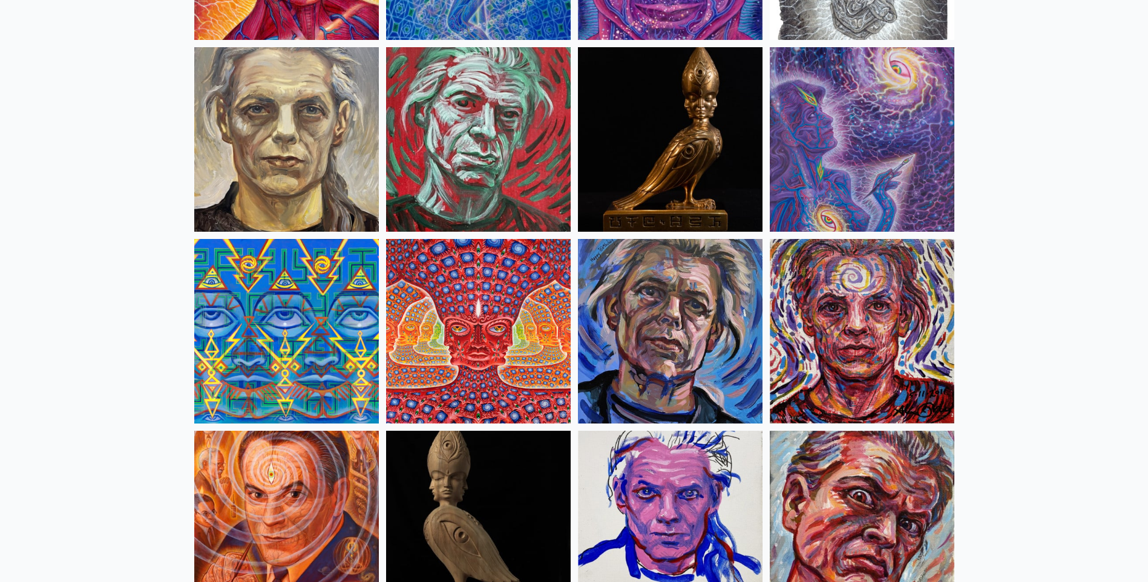
click at [413, 359] on img at bounding box center [478, 331] width 185 height 185
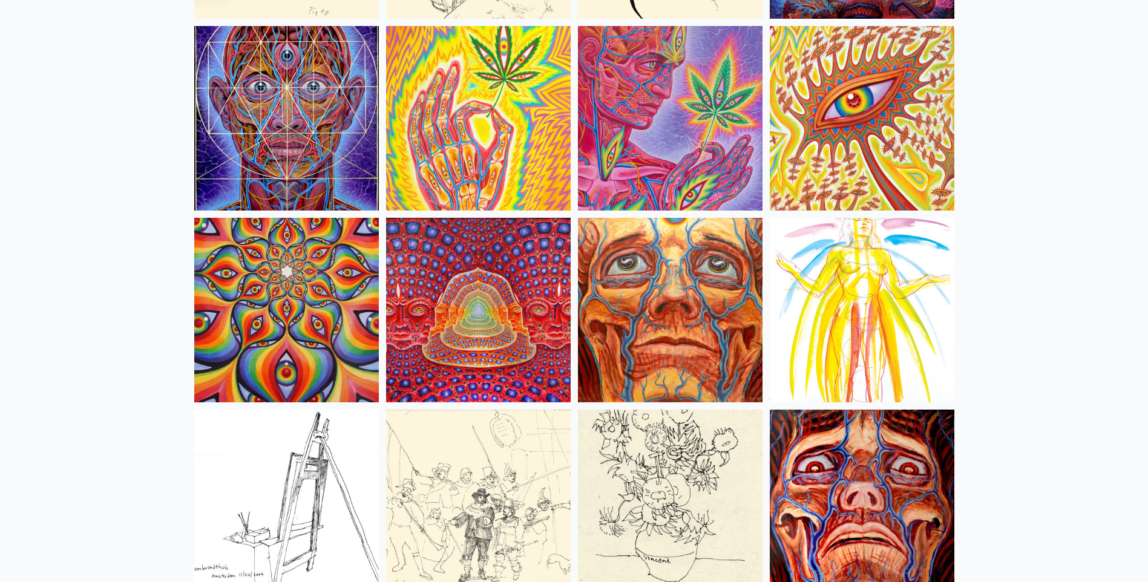
scroll to position [5449, 0]
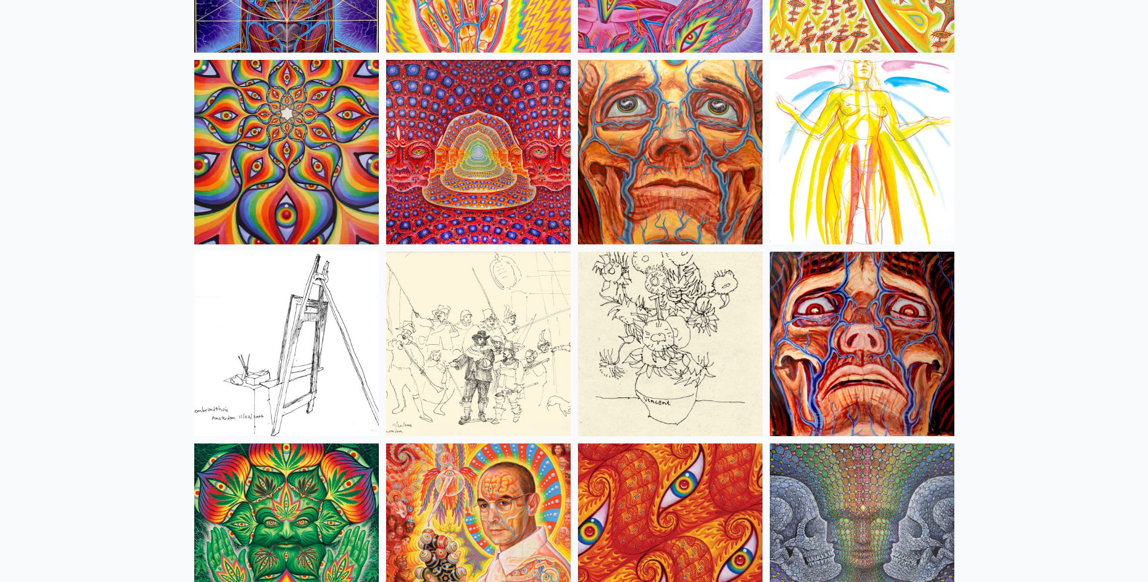
click at [531, 218] on img at bounding box center [478, 152] width 185 height 185
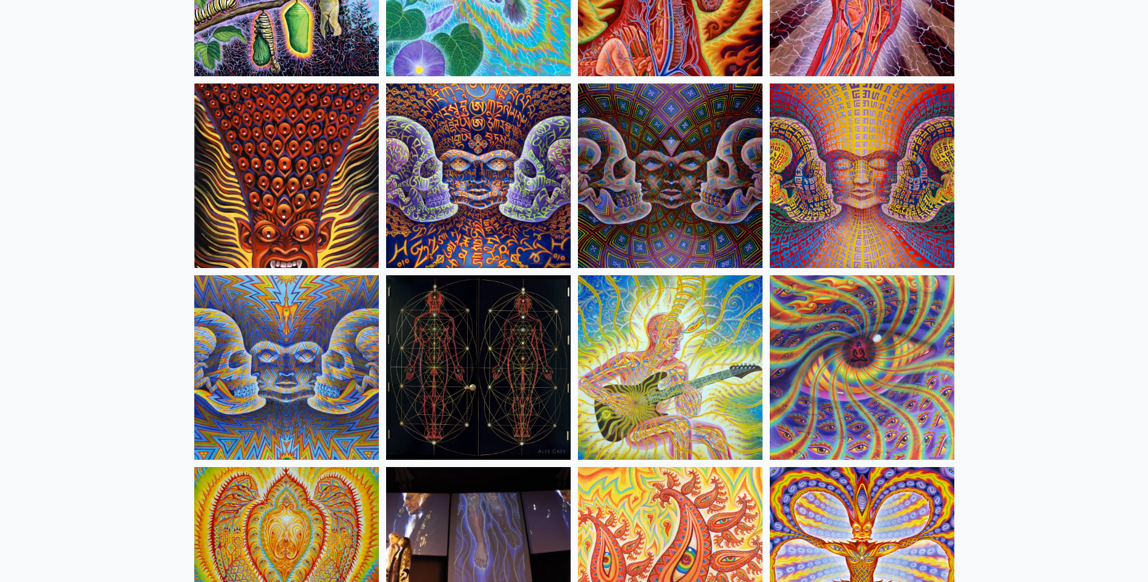
scroll to position [6236, 0]
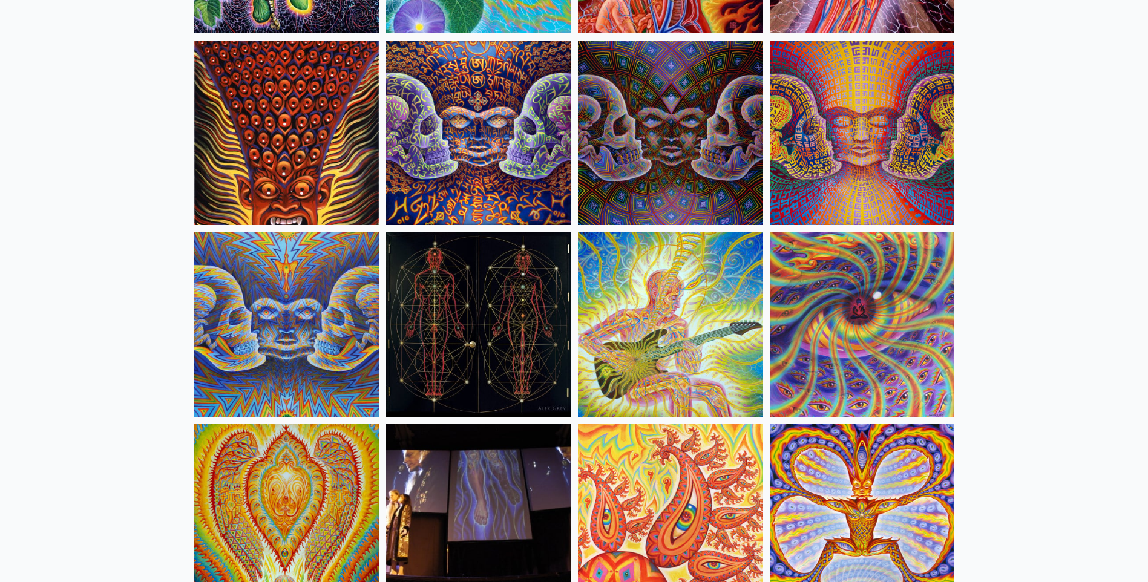
click at [732, 195] on img at bounding box center [670, 133] width 185 height 185
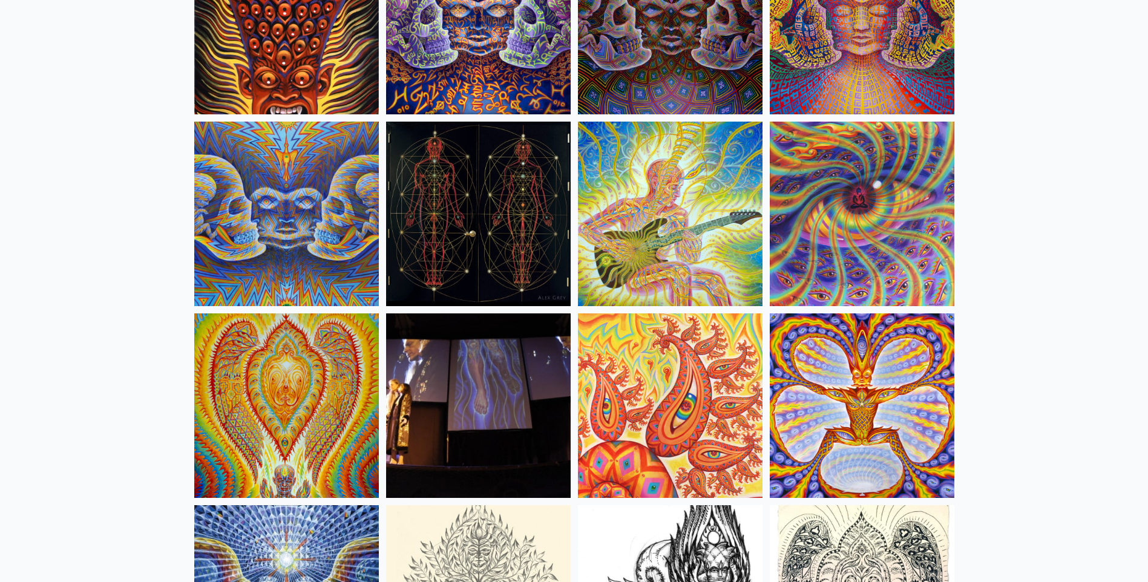
scroll to position [6357, 0]
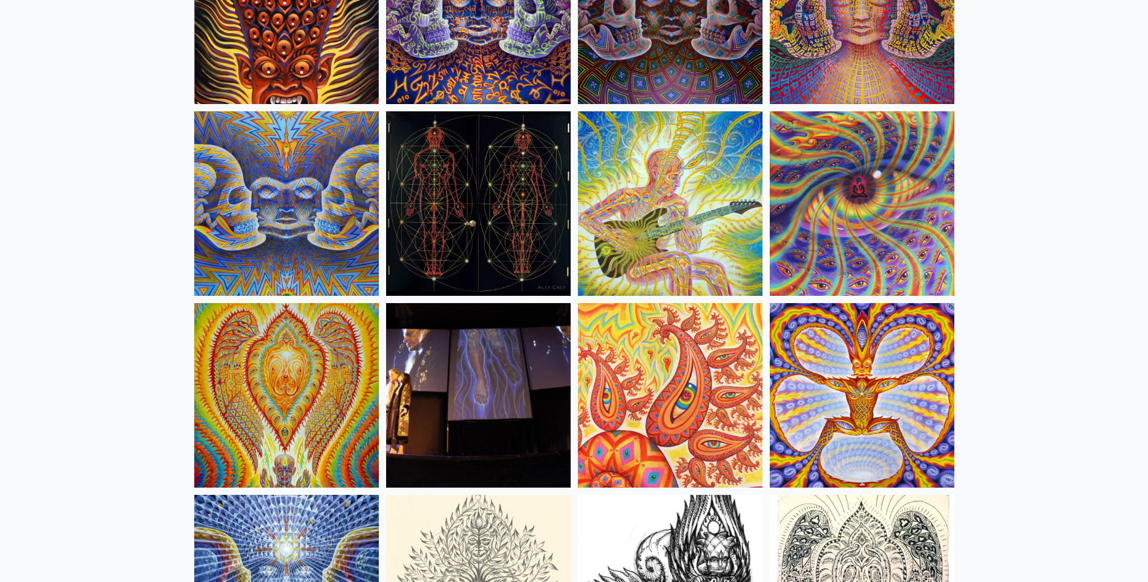
click at [311, 402] on img at bounding box center [286, 395] width 185 height 185
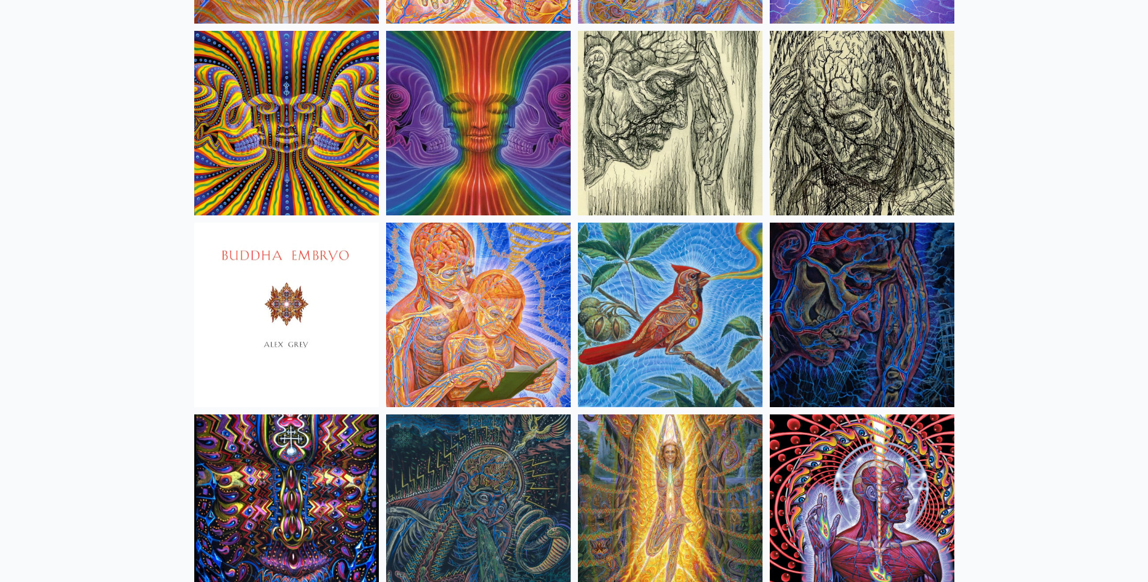
scroll to position [7204, 0]
click at [527, 190] on img at bounding box center [478, 123] width 185 height 185
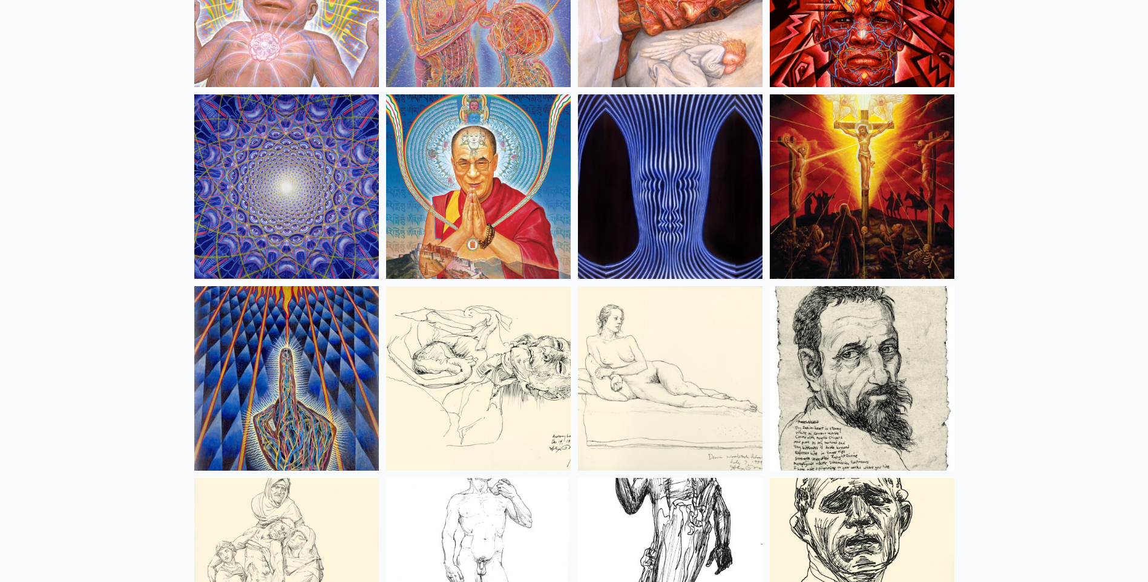
scroll to position [10594, 0]
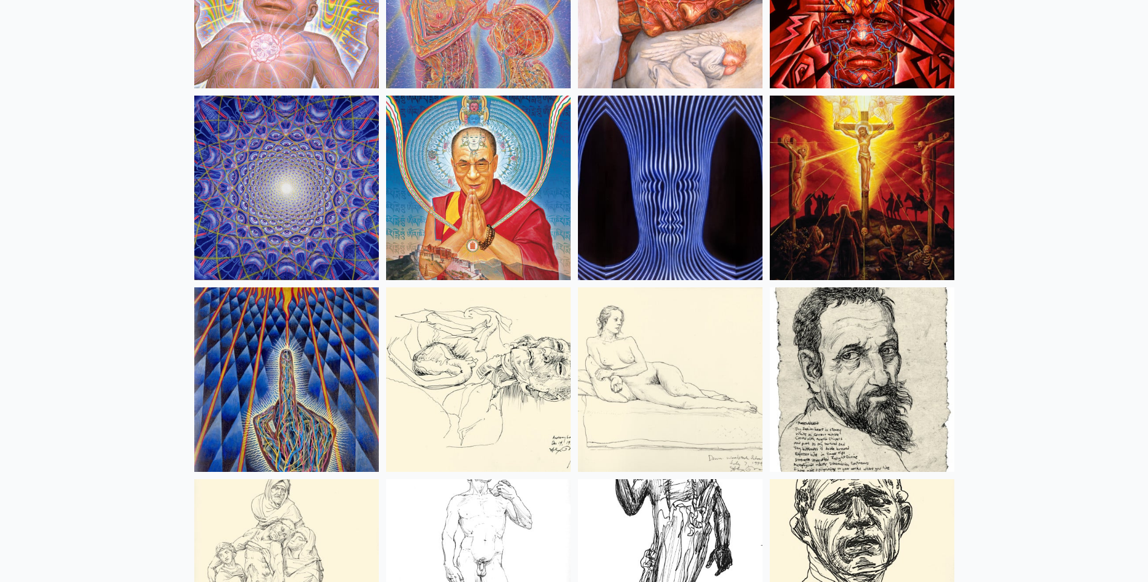
click at [298, 206] on img at bounding box center [286, 188] width 185 height 185
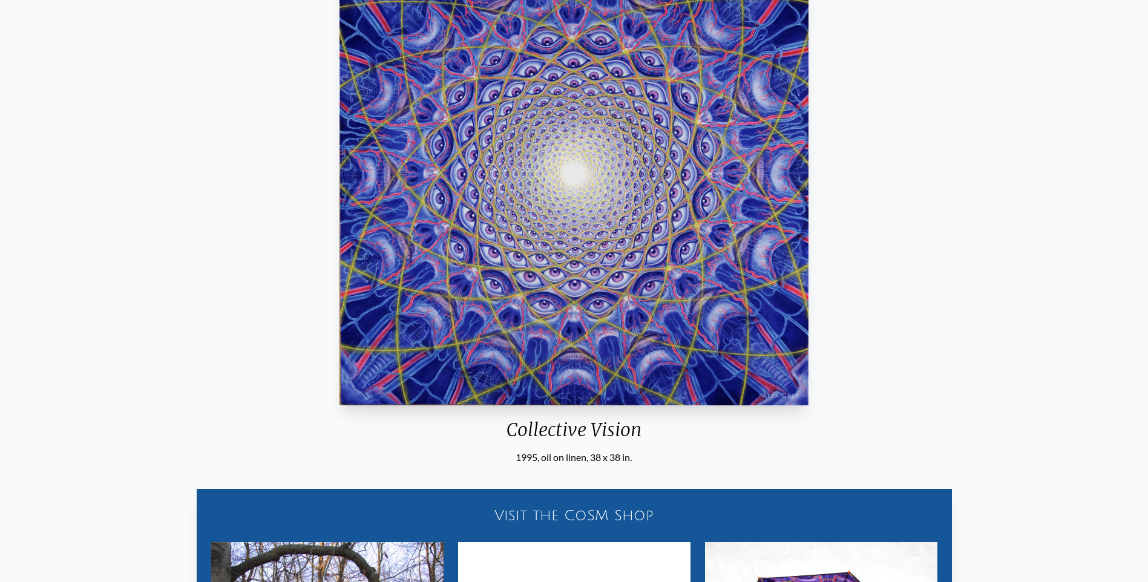
scroll to position [182, 0]
